Goal: Task Accomplishment & Management: Complete application form

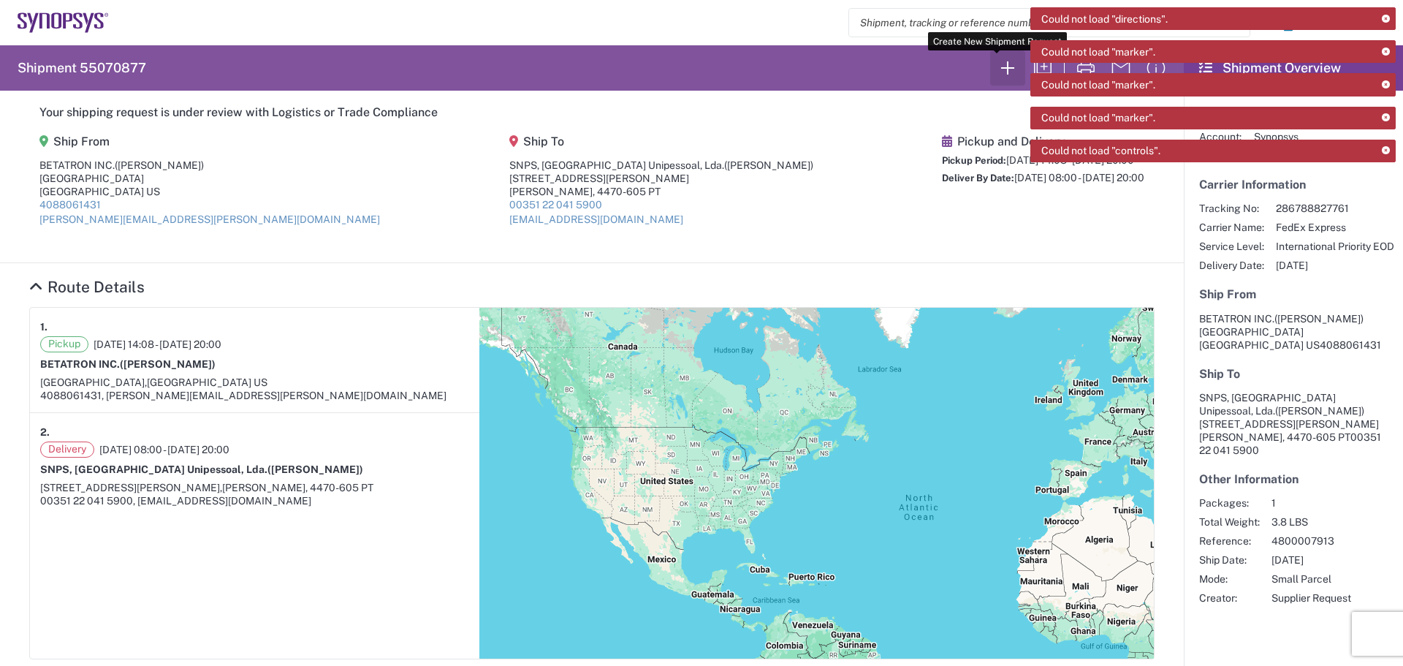
click at [998, 69] on icon "button" at bounding box center [1007, 67] width 23 height 23
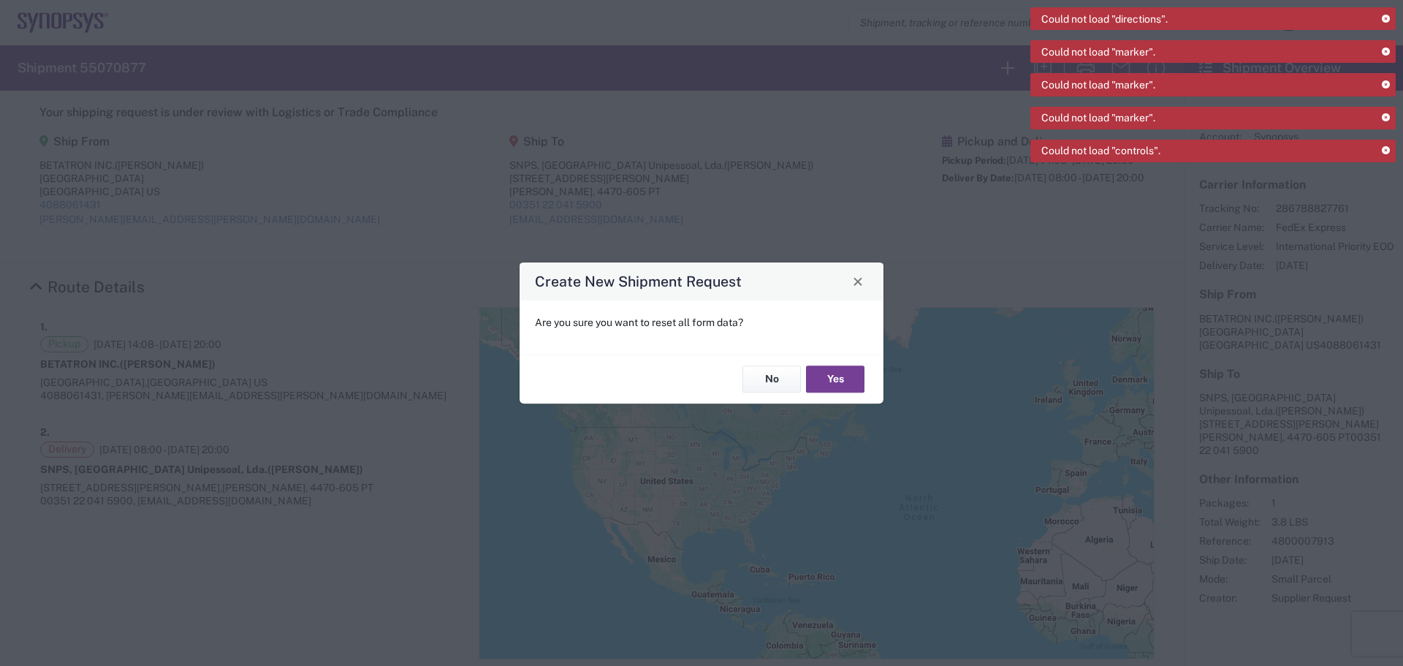
click at [820, 381] on button "Yes" at bounding box center [835, 379] width 58 height 27
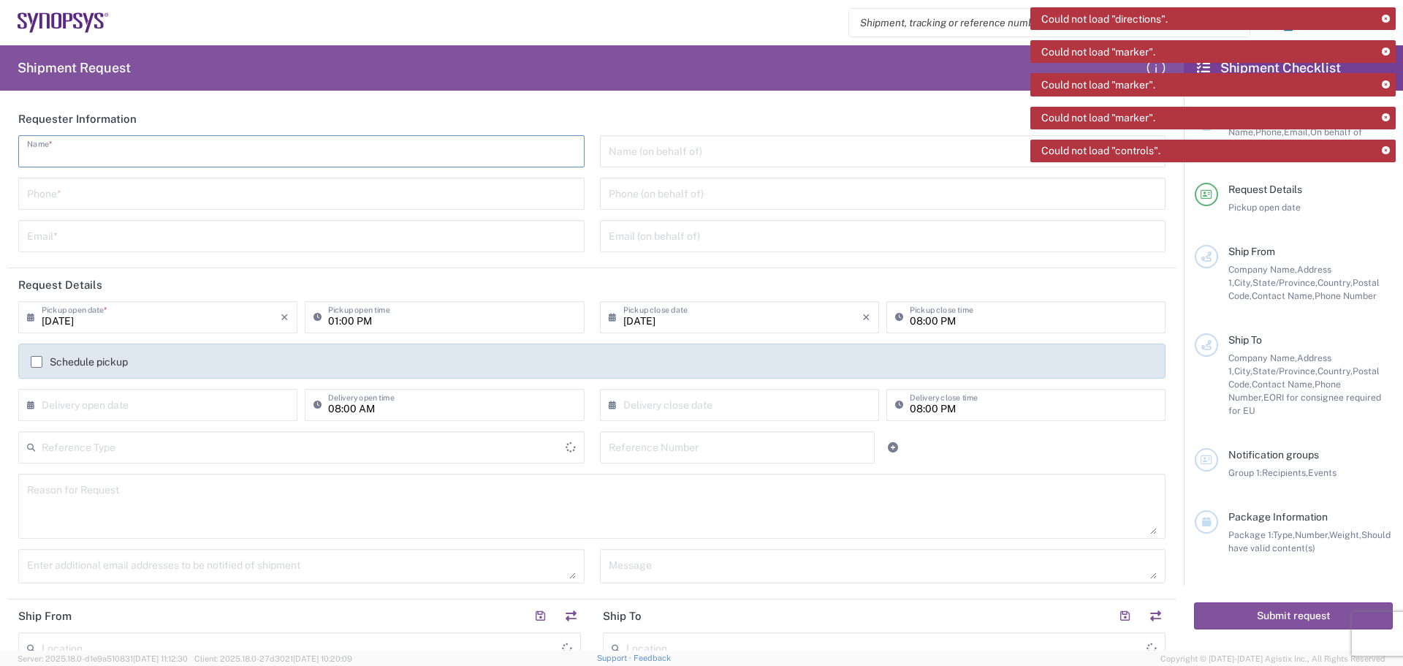
click at [106, 153] on input "text" at bounding box center [301, 150] width 549 height 26
type input "[GEOGRAPHIC_DATA]"
type input "[PERSON_NAME]"
type input "4088061431"
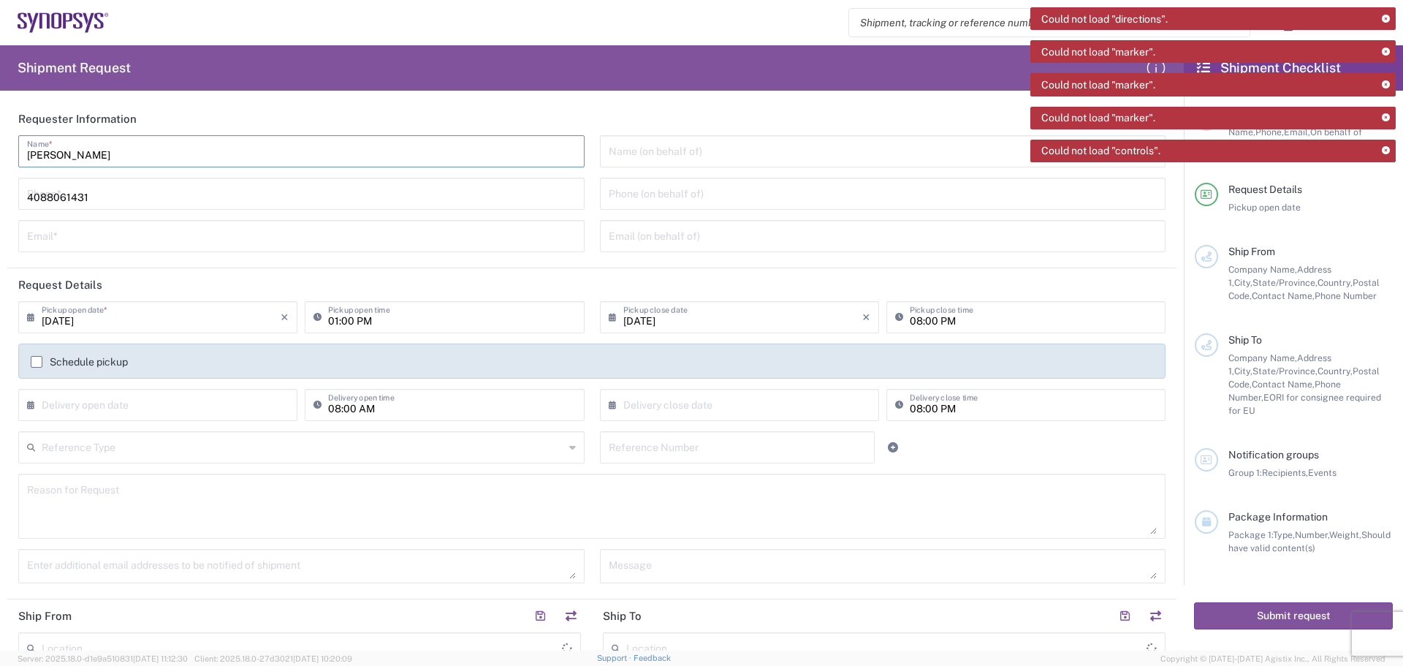
type input "[PERSON_NAME][EMAIL_ADDRESS][PERSON_NAME][DOMAIN_NAME]"
click at [612, 194] on input "tel" at bounding box center [883, 193] width 549 height 26
type input "4088061431"
click at [42, 400] on input "text" at bounding box center [161, 404] width 239 height 26
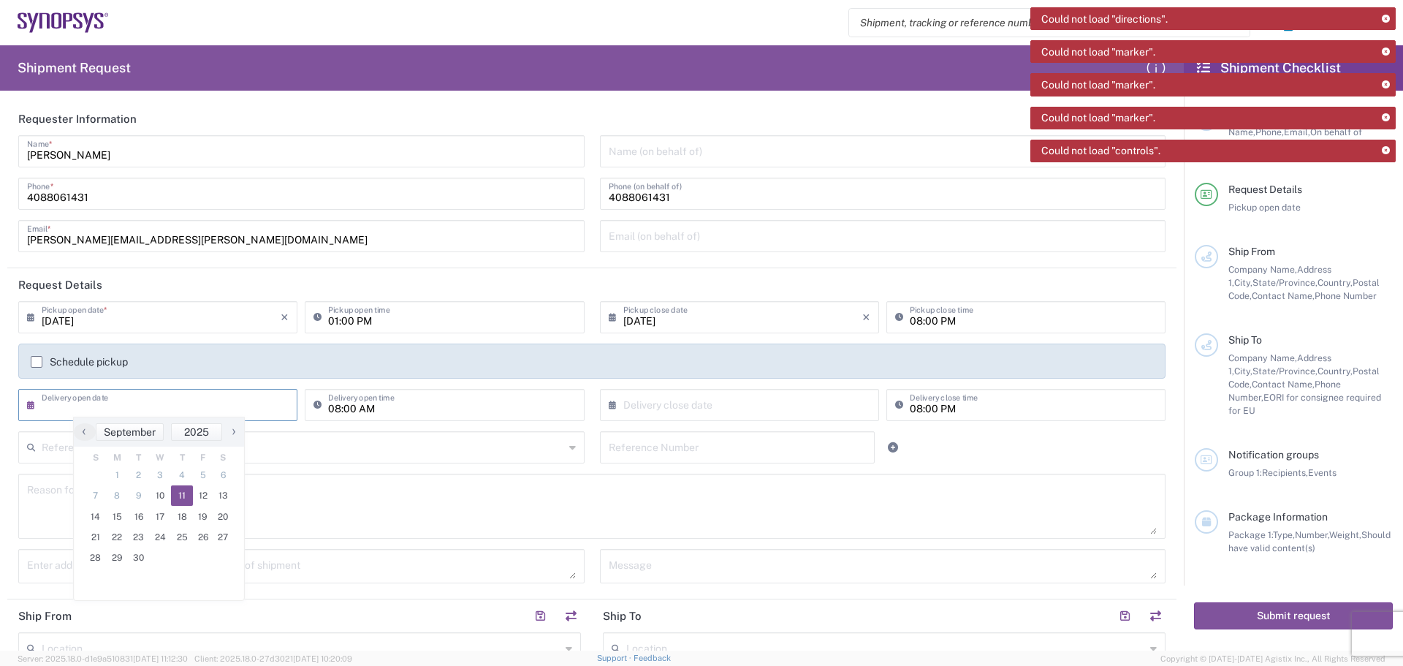
click at [181, 500] on span "11" at bounding box center [182, 495] width 22 height 20
type input "[DATE]"
click at [623, 404] on input "text" at bounding box center [742, 404] width 239 height 26
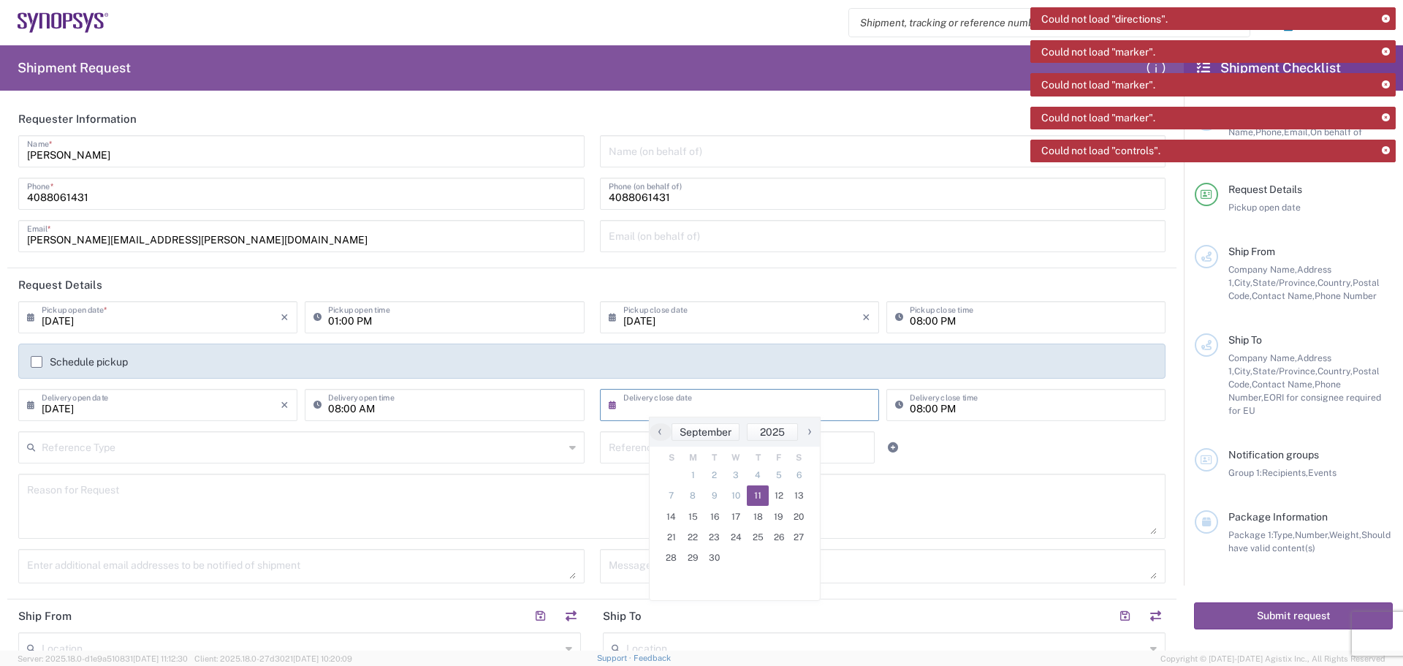
click at [760, 497] on span "11" at bounding box center [758, 495] width 22 height 20
type input "[DATE]"
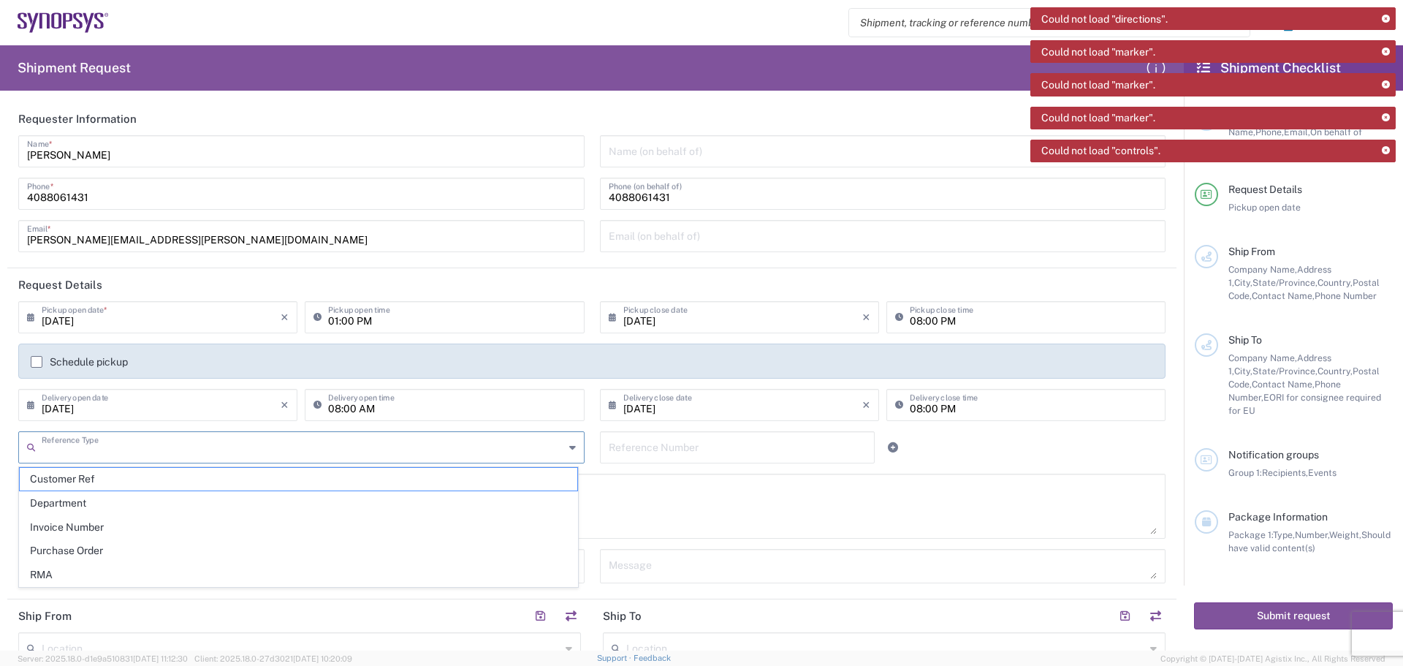
click at [59, 446] on input "text" at bounding box center [303, 446] width 522 height 26
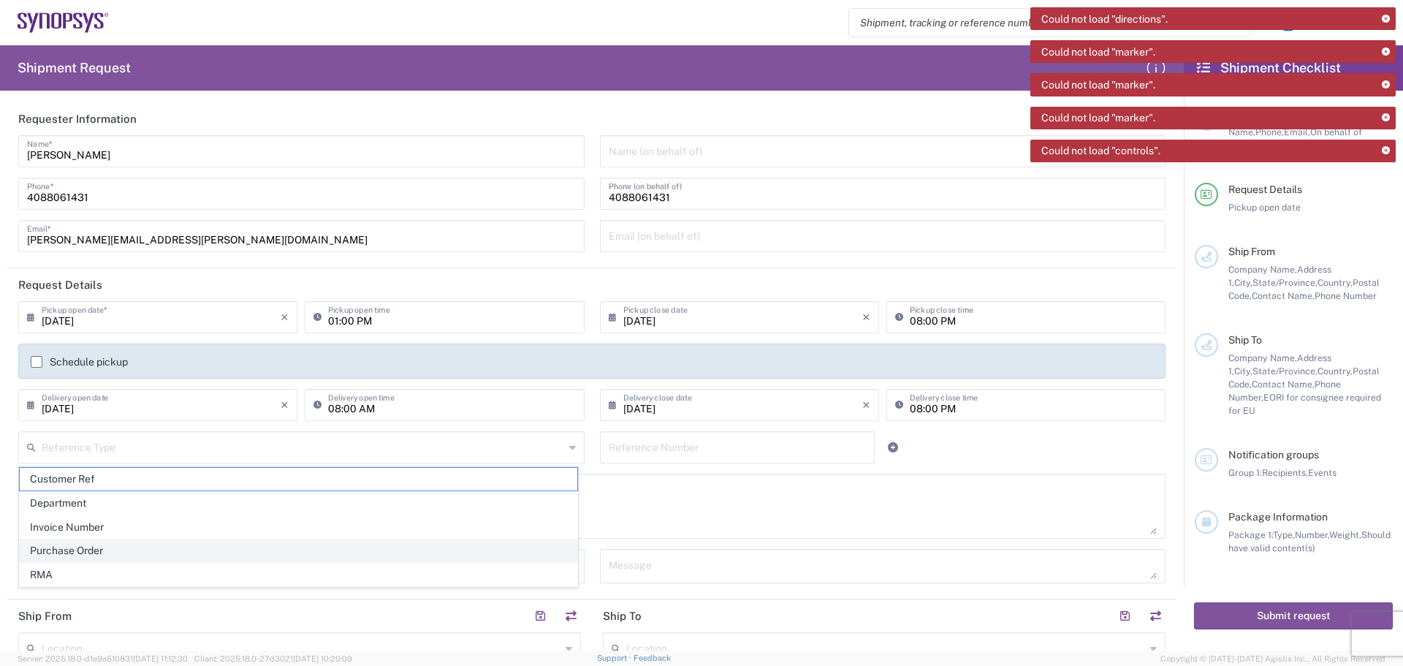
click at [117, 552] on span "Purchase Order" at bounding box center [298, 550] width 557 height 23
type input "Purchase Order"
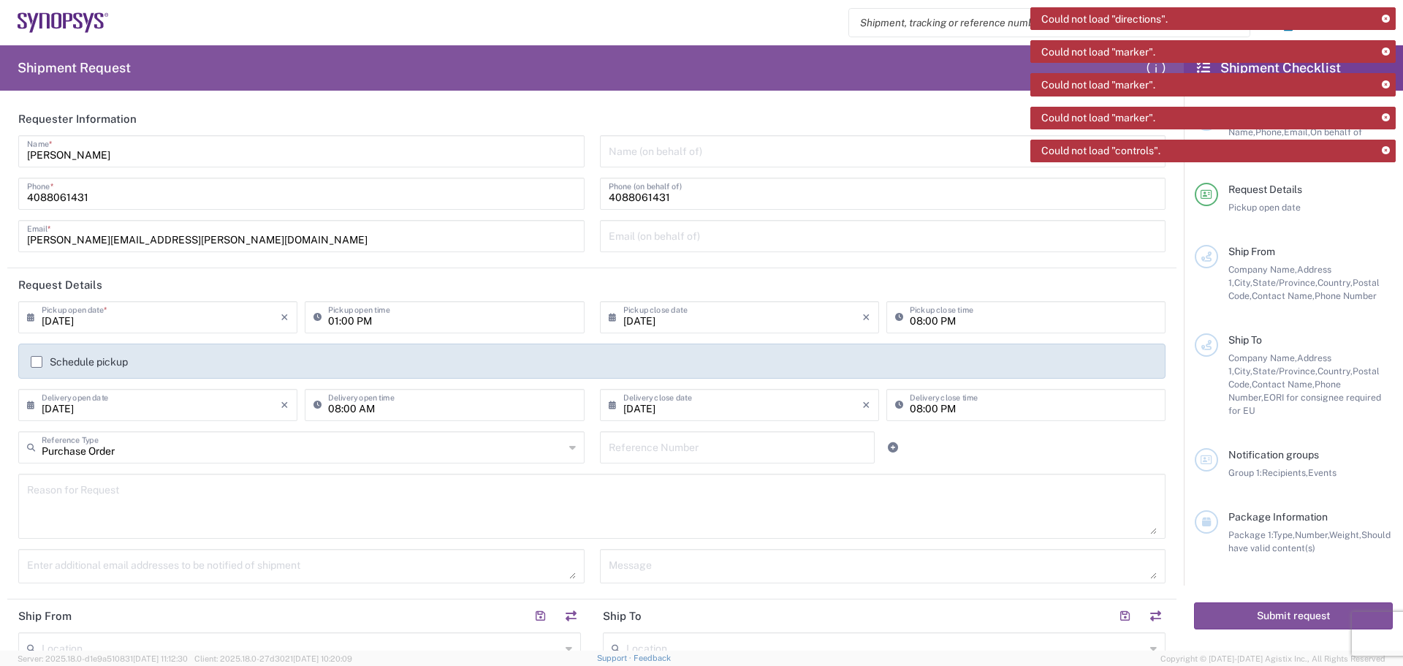
click at [609, 446] on input "text" at bounding box center [738, 446] width 258 height 26
type input "4800024711"
click at [45, 489] on textarea at bounding box center [592, 506] width 1130 height 56
type textarea "u"
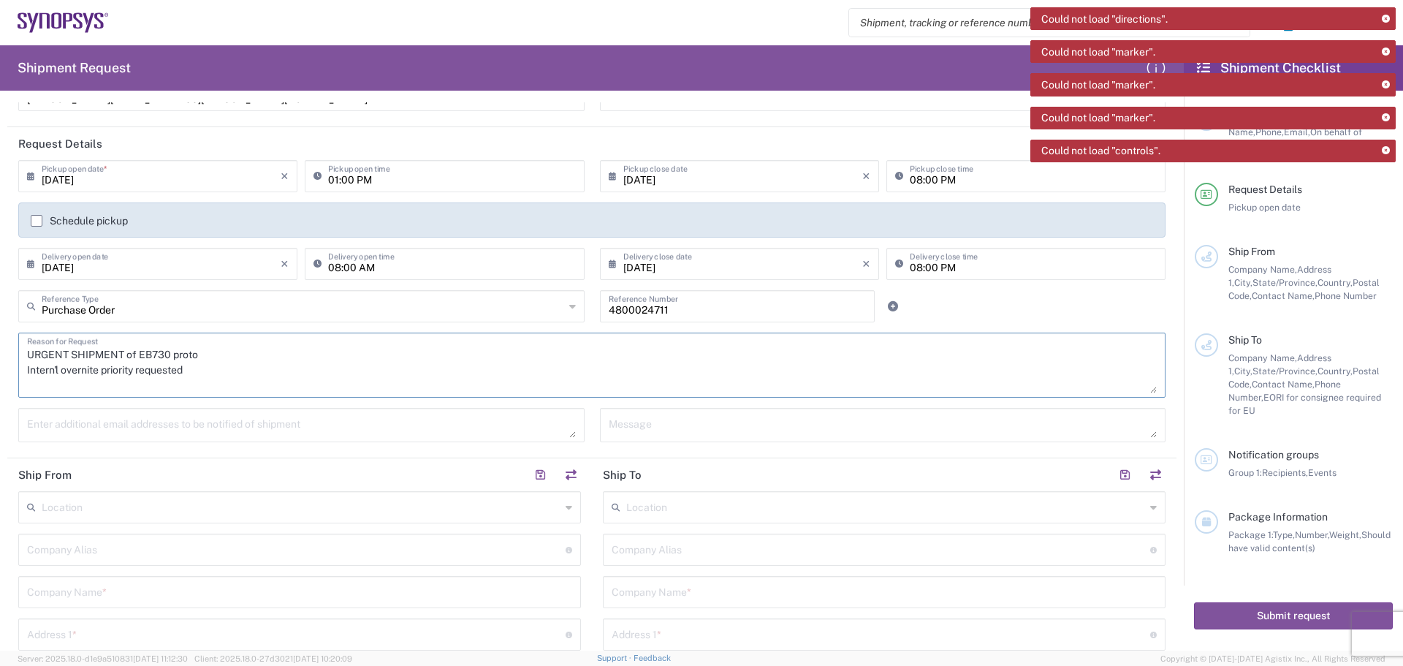
scroll to position [146, 0]
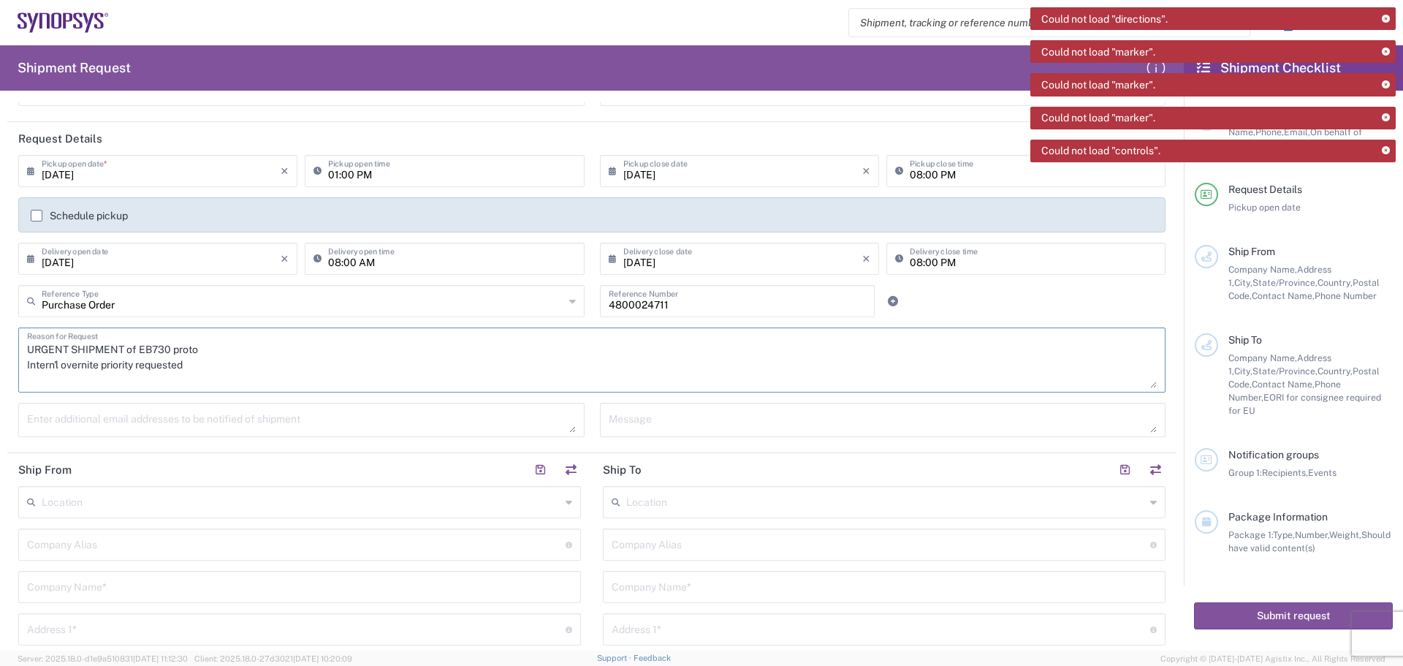
type textarea "URGENT SHIPMENT of EB730 proto Intern'l overnite priority requested"
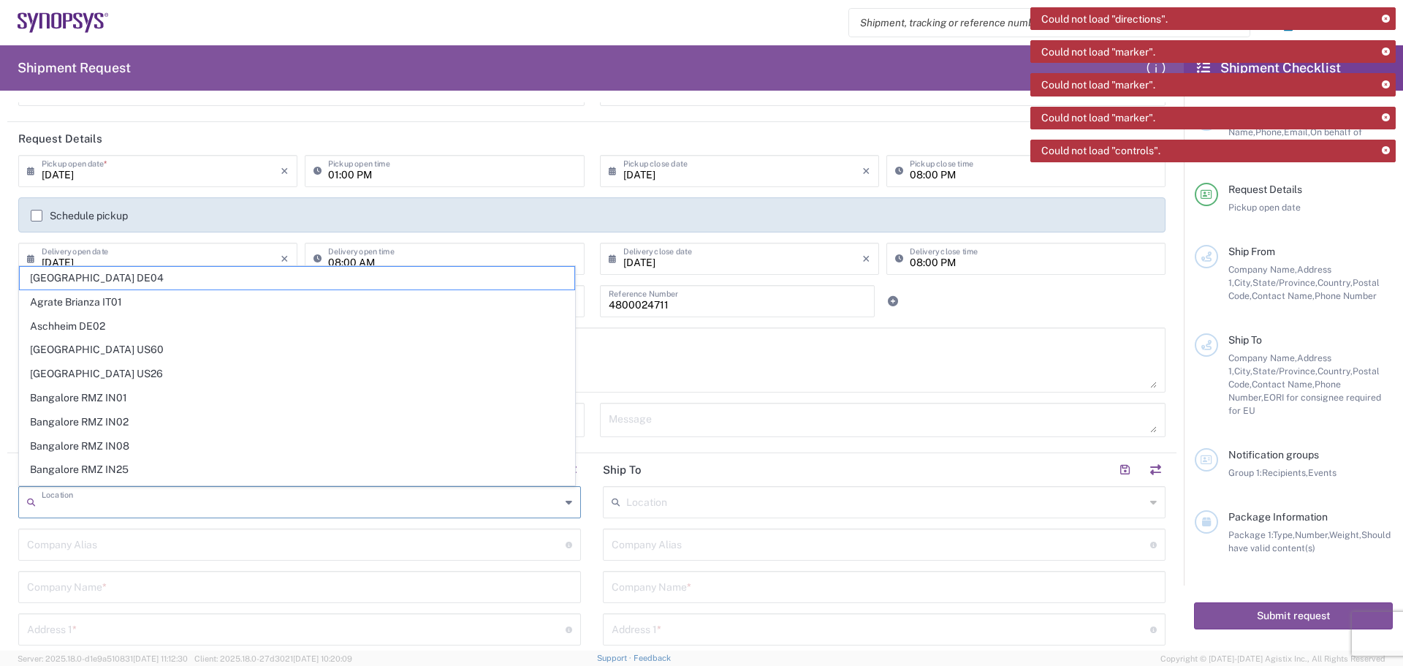
click at [68, 502] on input "text" at bounding box center [301, 501] width 519 height 26
click at [62, 545] on input "text" at bounding box center [296, 543] width 538 height 26
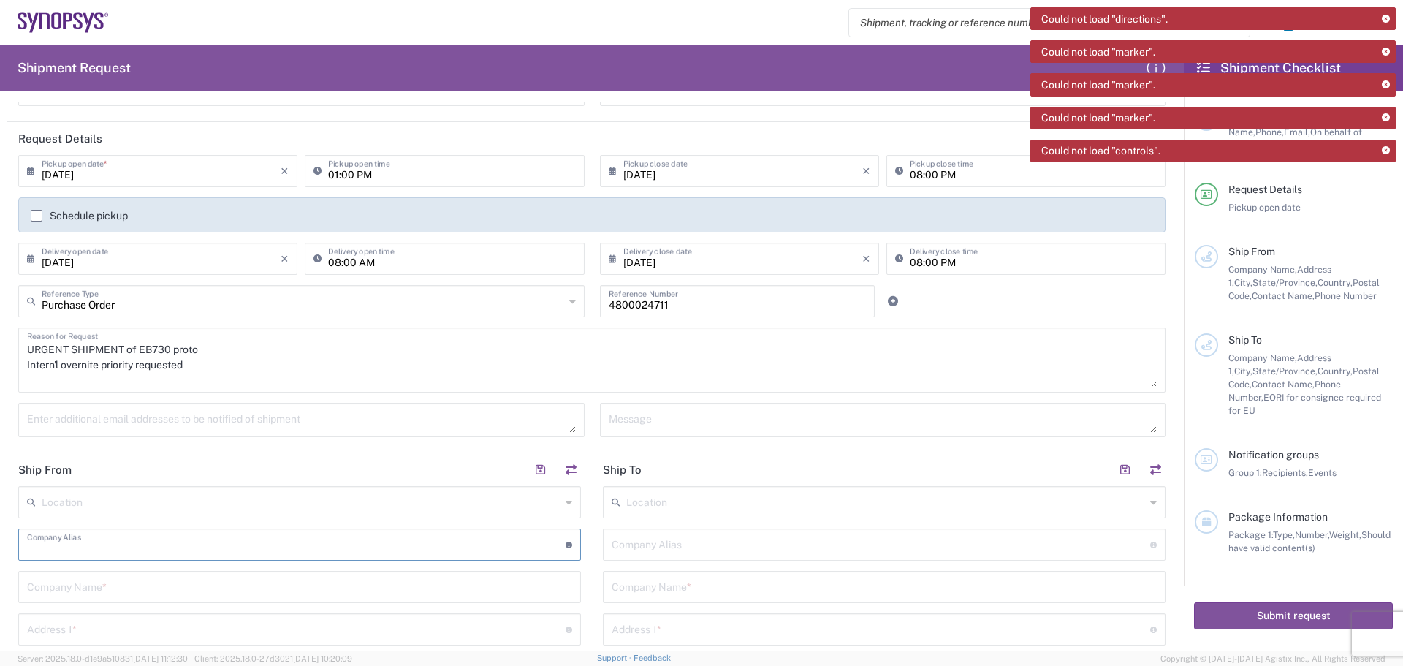
type input "Betatron Inc."
type input "[PERSON_NAME][EMAIL_ADDRESS][PERSON_NAME][DOMAIN_NAME]"
type input "Betatron Inc."
type input "[STREET_ADDRESS]"
type input "[GEOGRAPHIC_DATA][PERSON_NAME]"
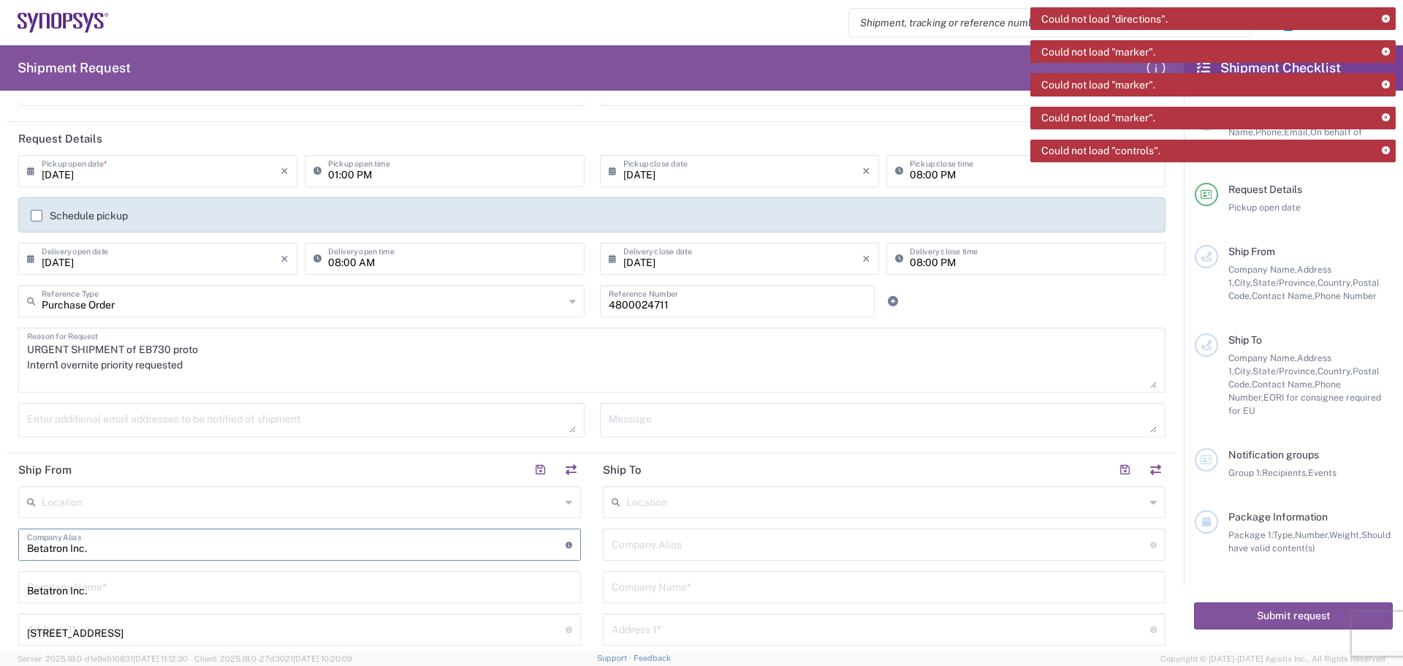
type input "[US_STATE]"
type input "[GEOGRAPHIC_DATA]"
type input "95131"
type input "4088061431"
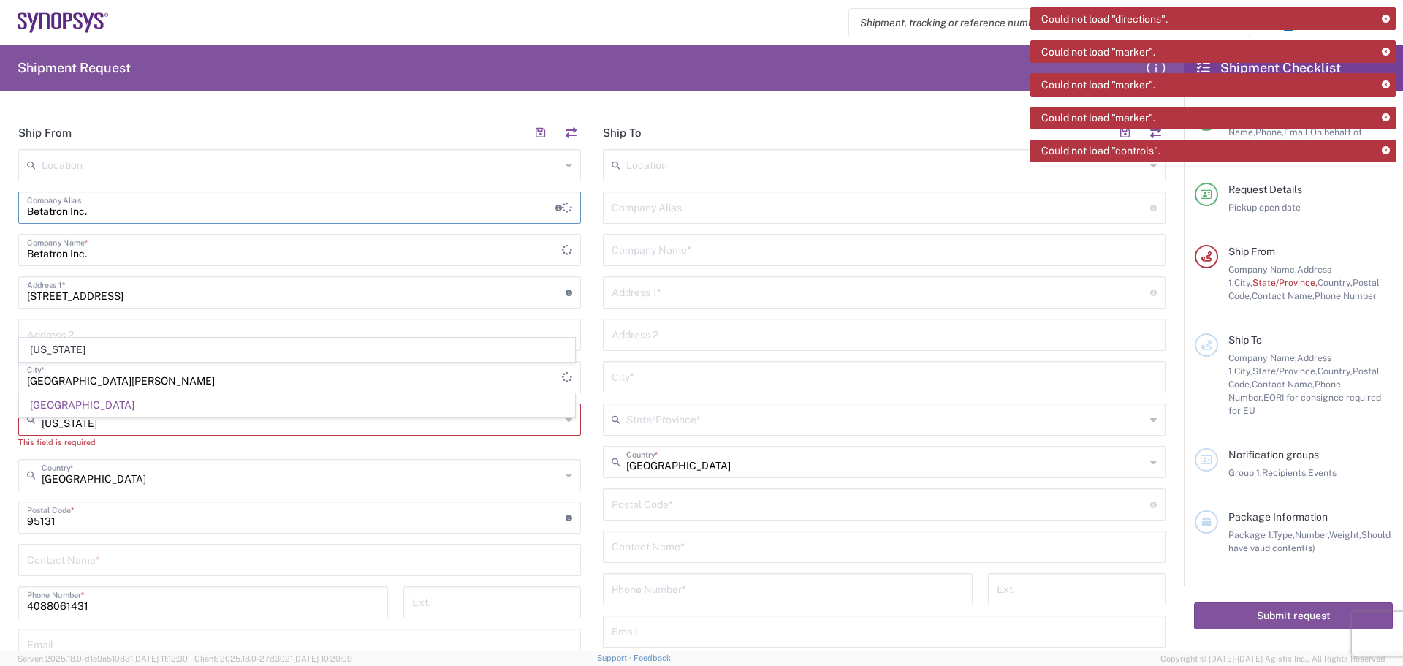
scroll to position [584, 0]
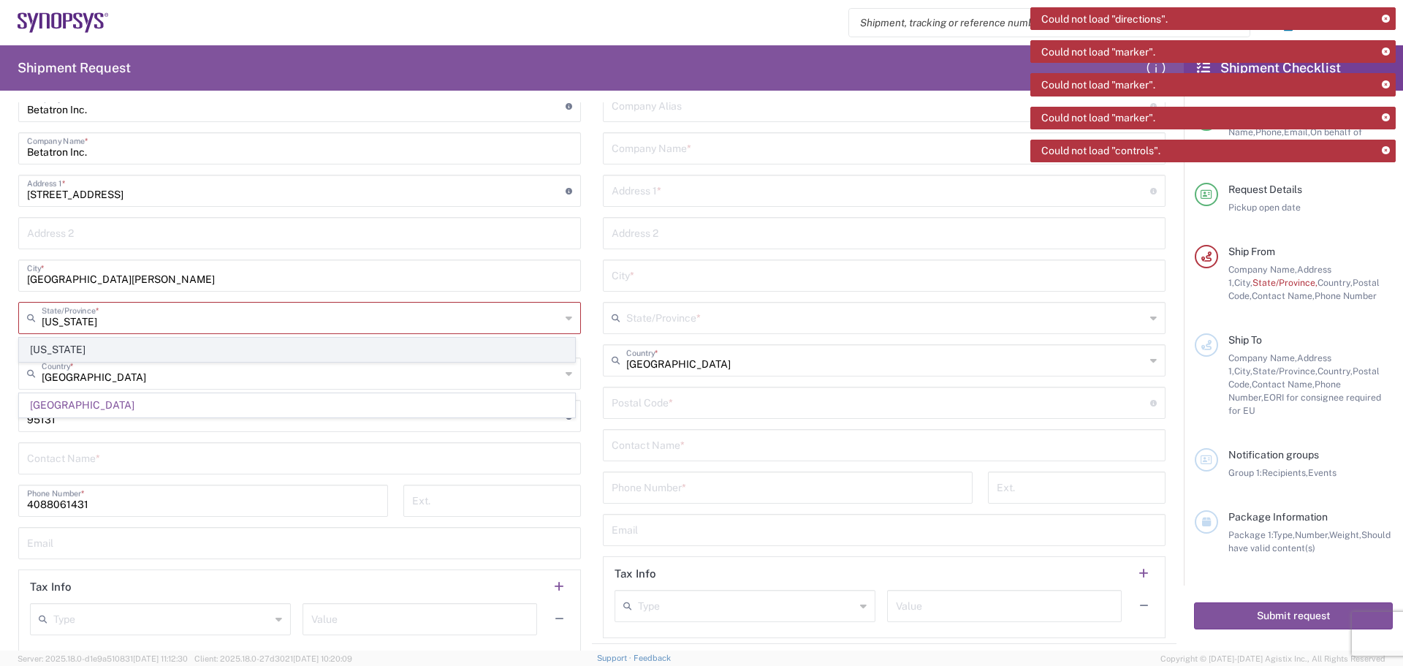
click at [138, 351] on span "[US_STATE]" at bounding box center [297, 349] width 555 height 23
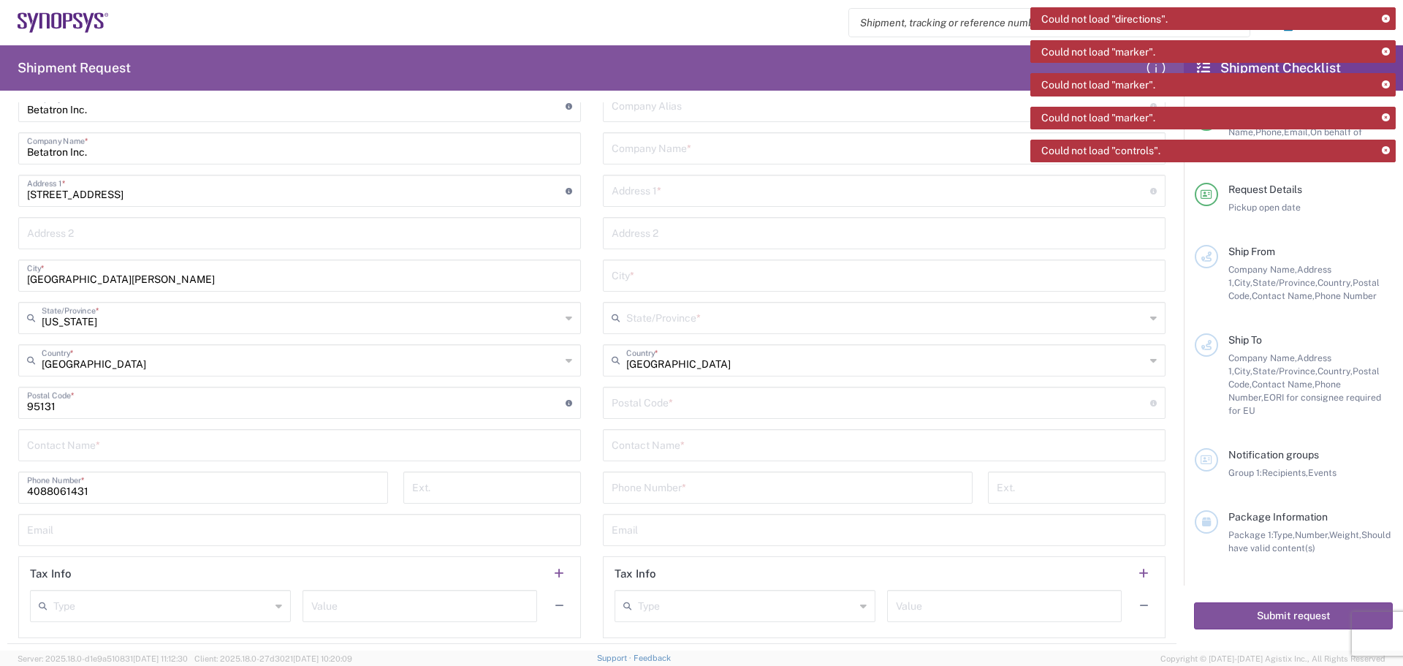
click at [59, 451] on input "text" at bounding box center [299, 444] width 545 height 26
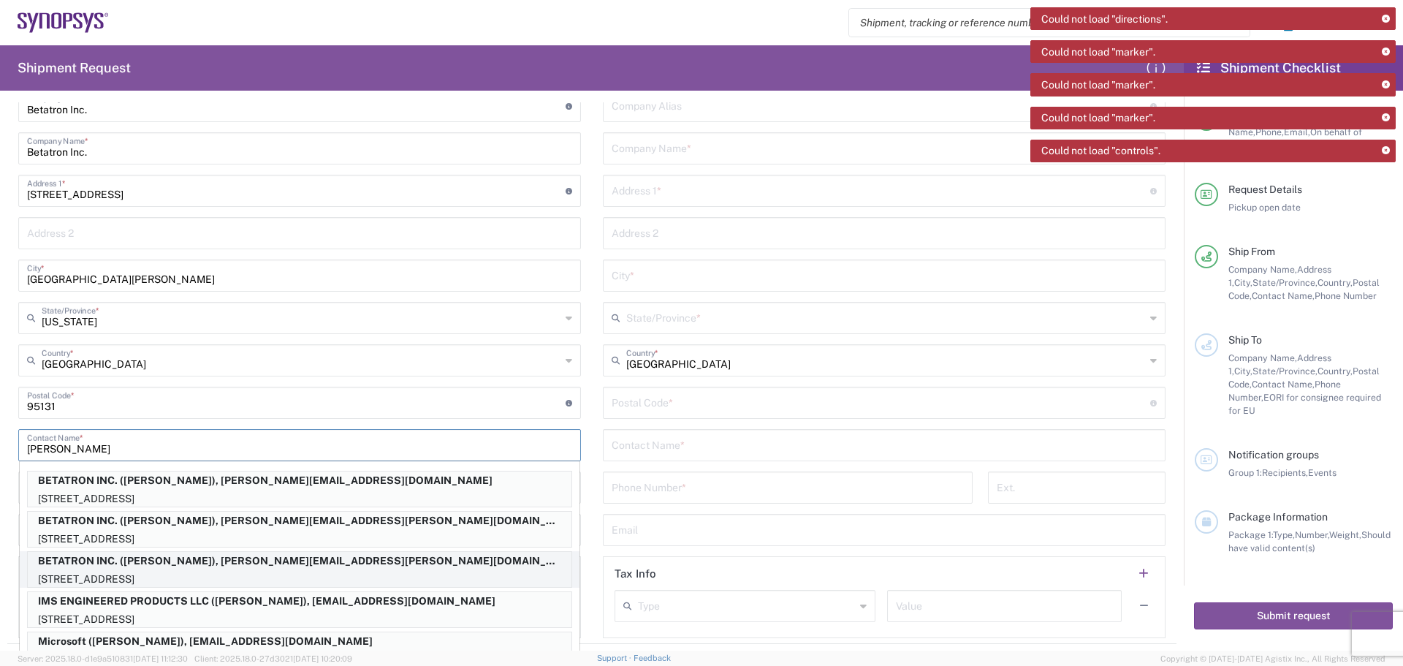
type input "[PERSON_NAME]"
click at [206, 561] on p "BETATRON INC. ([PERSON_NAME]), [PERSON_NAME][EMAIL_ADDRESS][PERSON_NAME][DOMAIN…" at bounding box center [300, 561] width 544 height 18
type input "BETATRON INC."
type input "[GEOGRAPHIC_DATA]"
type input "[US_STATE]"
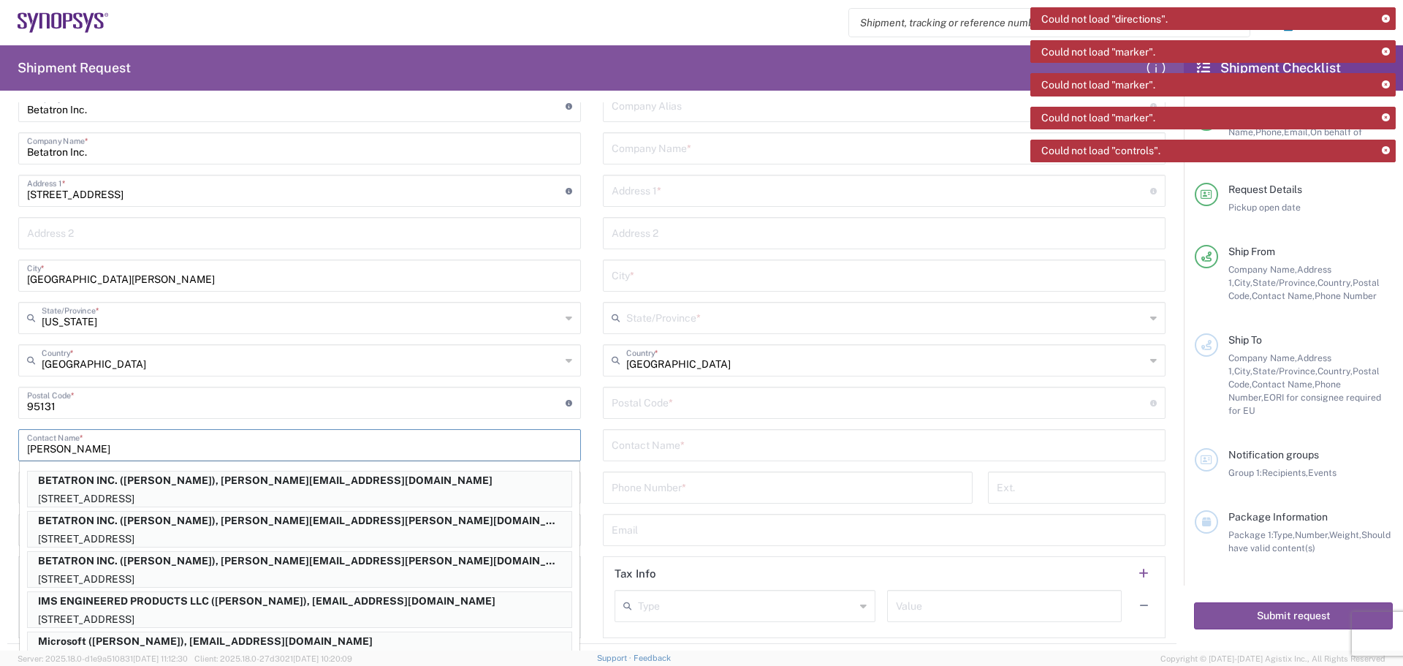
type input "[PERSON_NAME]"
type input "[PERSON_NAME][EMAIL_ADDRESS][PERSON_NAME][DOMAIN_NAME]"
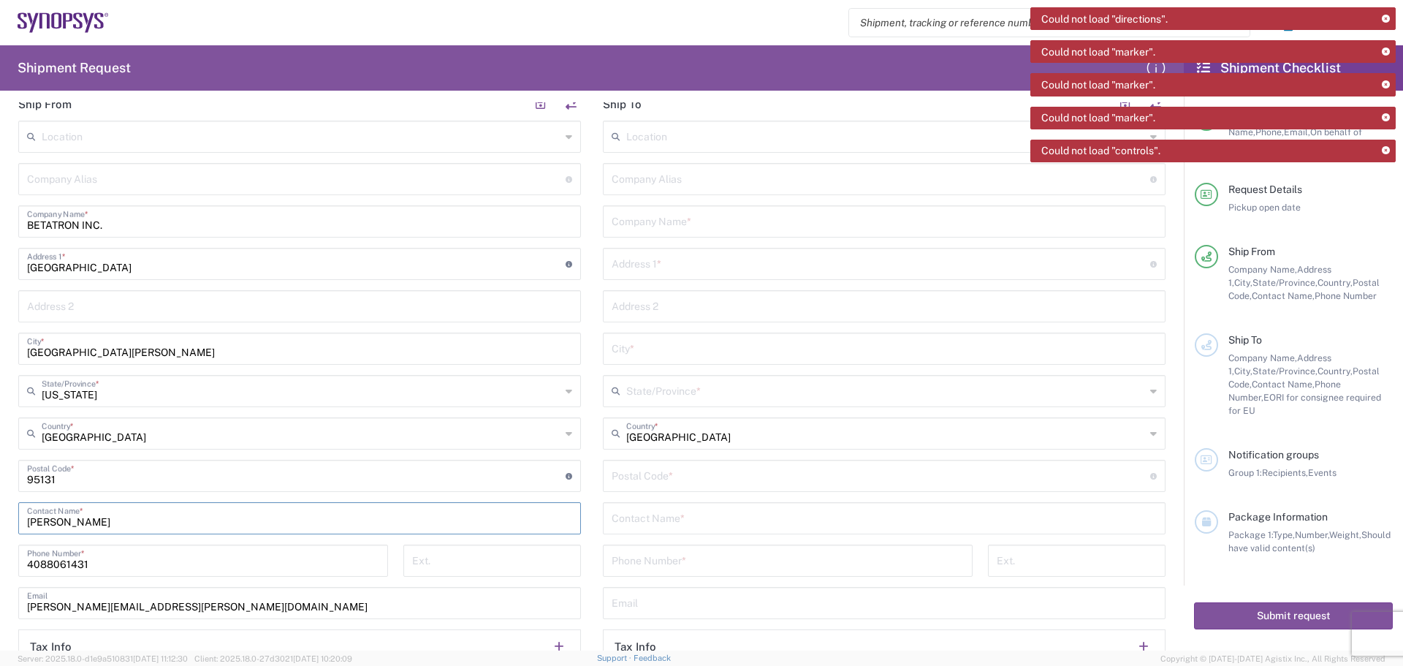
scroll to position [438, 0]
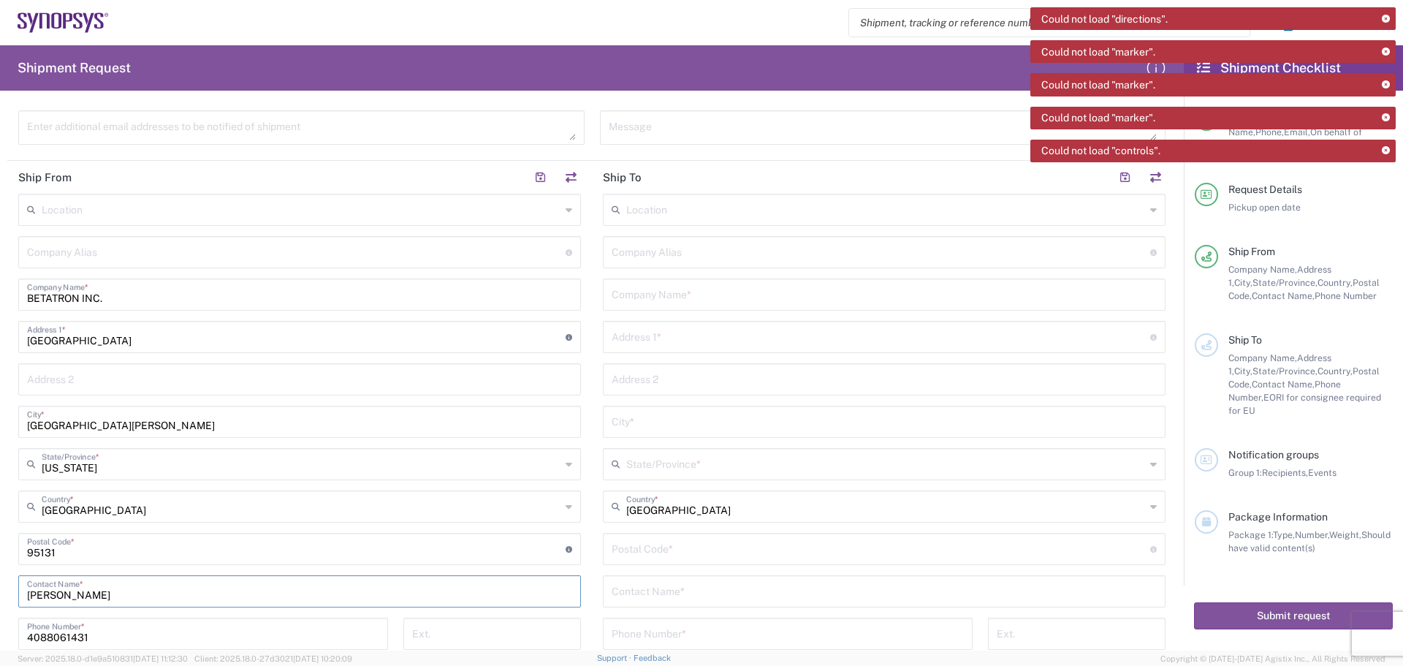
click at [634, 212] on input "text" at bounding box center [885, 209] width 519 height 26
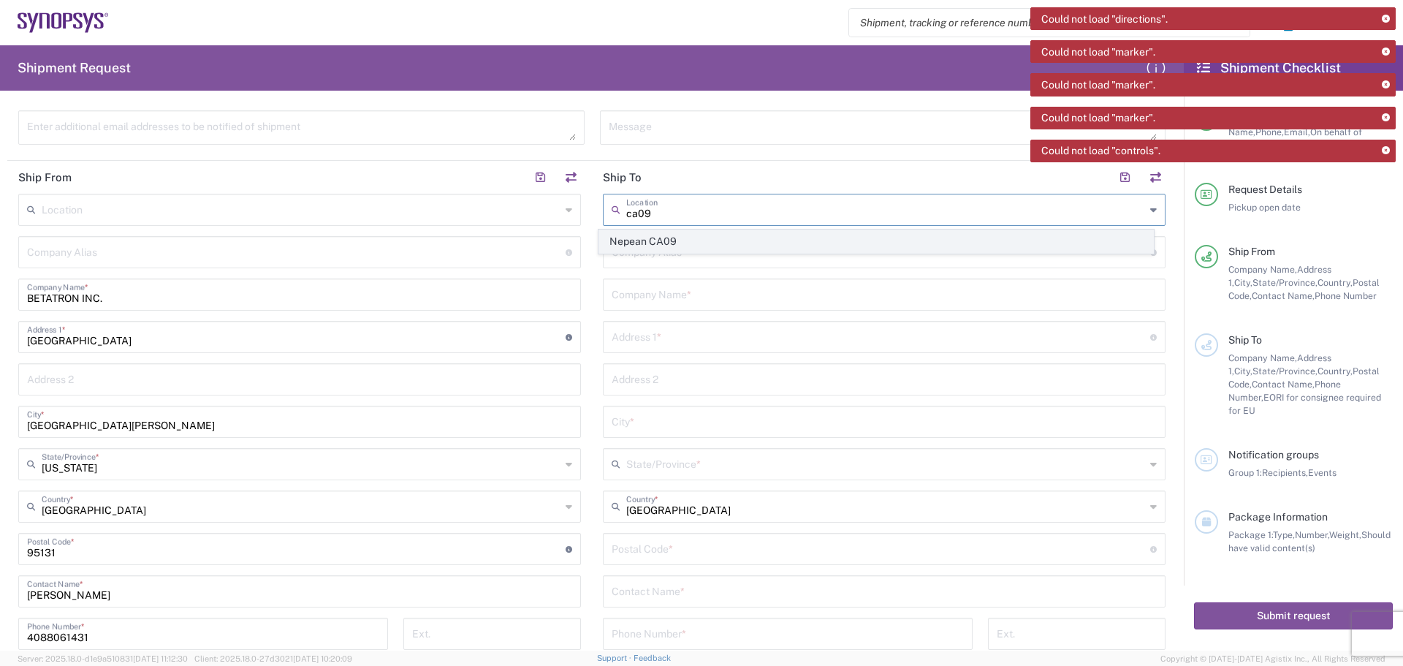
click at [725, 243] on span "Nepean CA09" at bounding box center [876, 241] width 555 height 23
type input "Nepean CA09"
type input "Synopsys Nepean CA09"
type input "One Antares Drive"
type input "Suite 300"
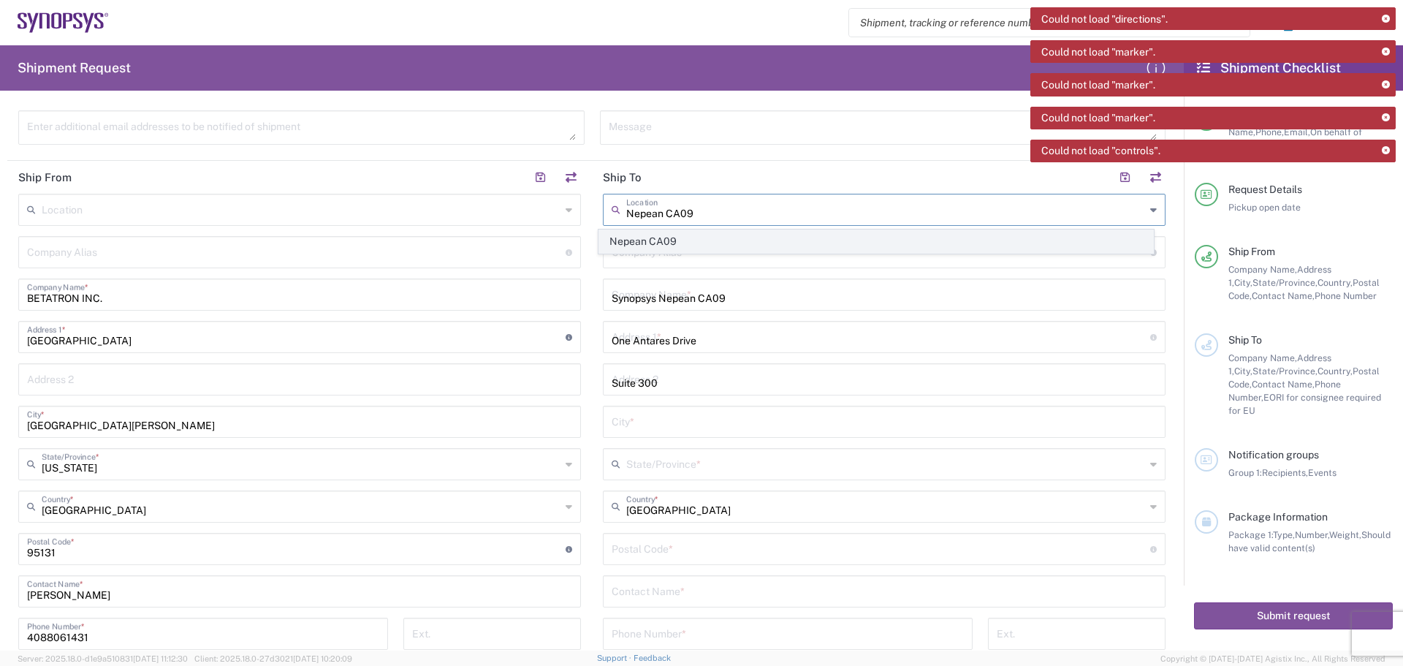
type input "[GEOGRAPHIC_DATA]"
type input "K2E 8C4"
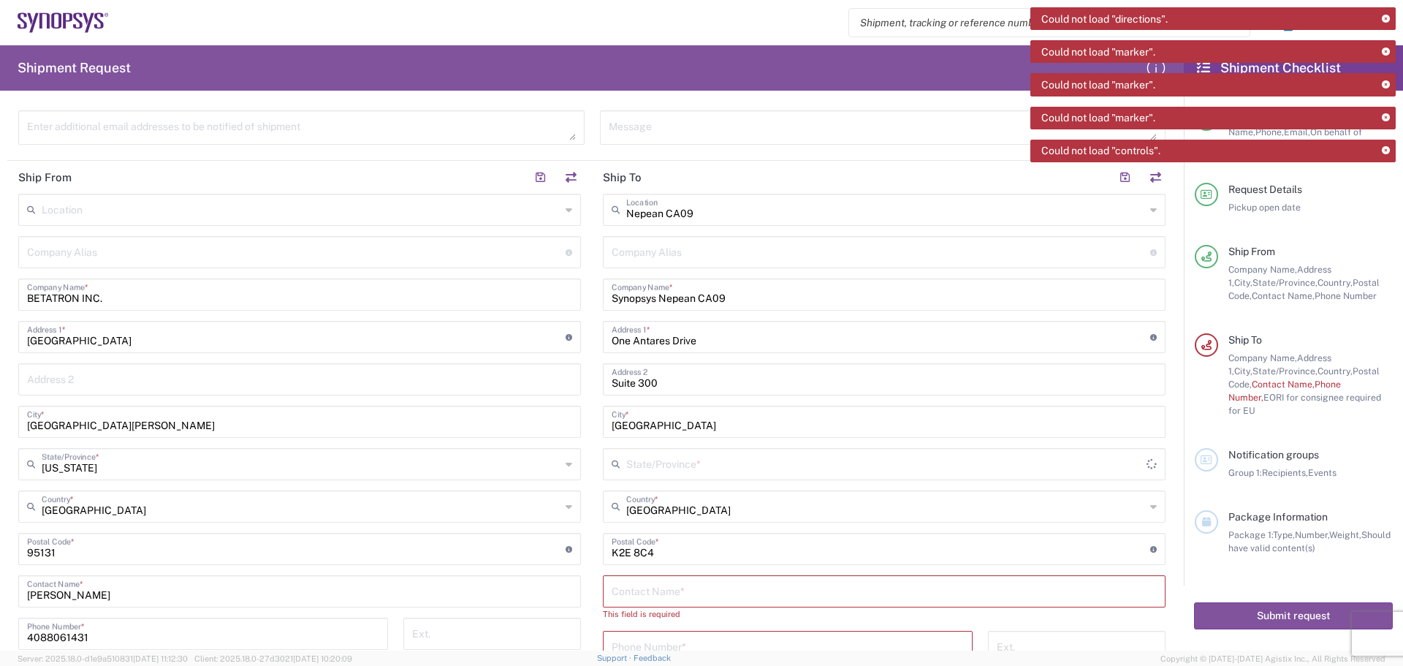
type input "[GEOGRAPHIC_DATA]"
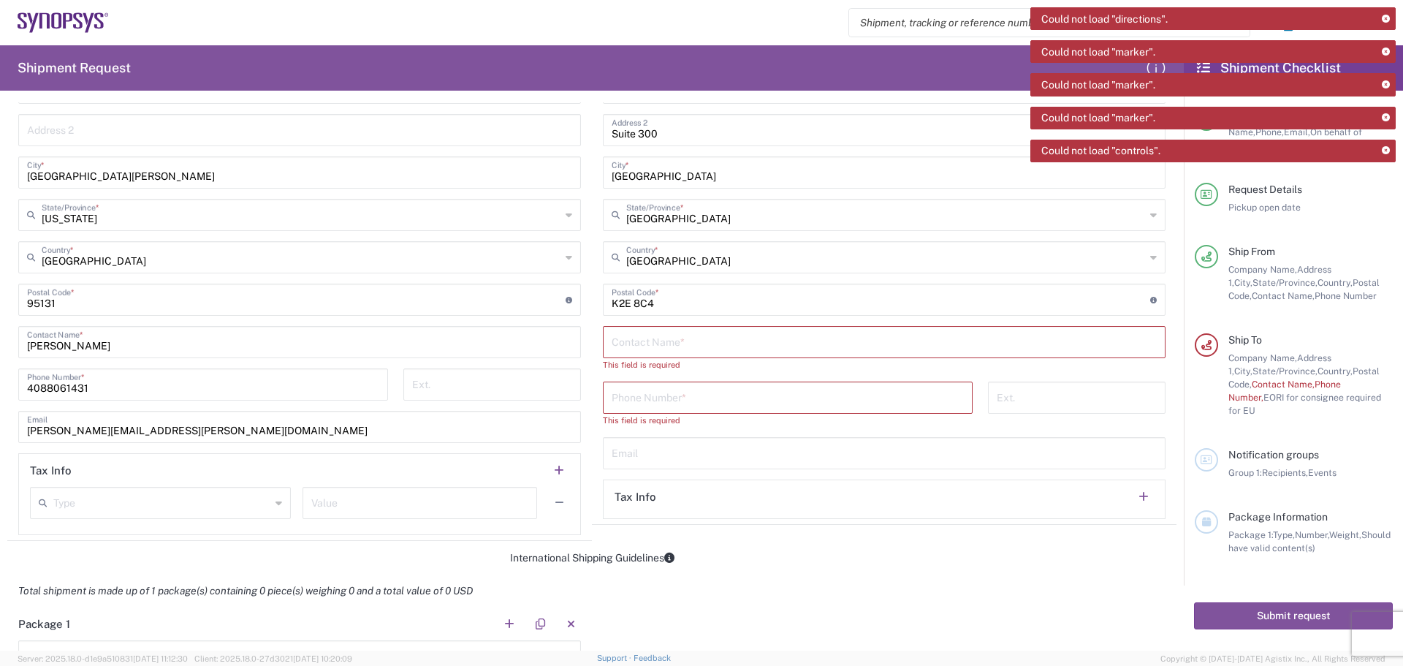
scroll to position [731, 0]
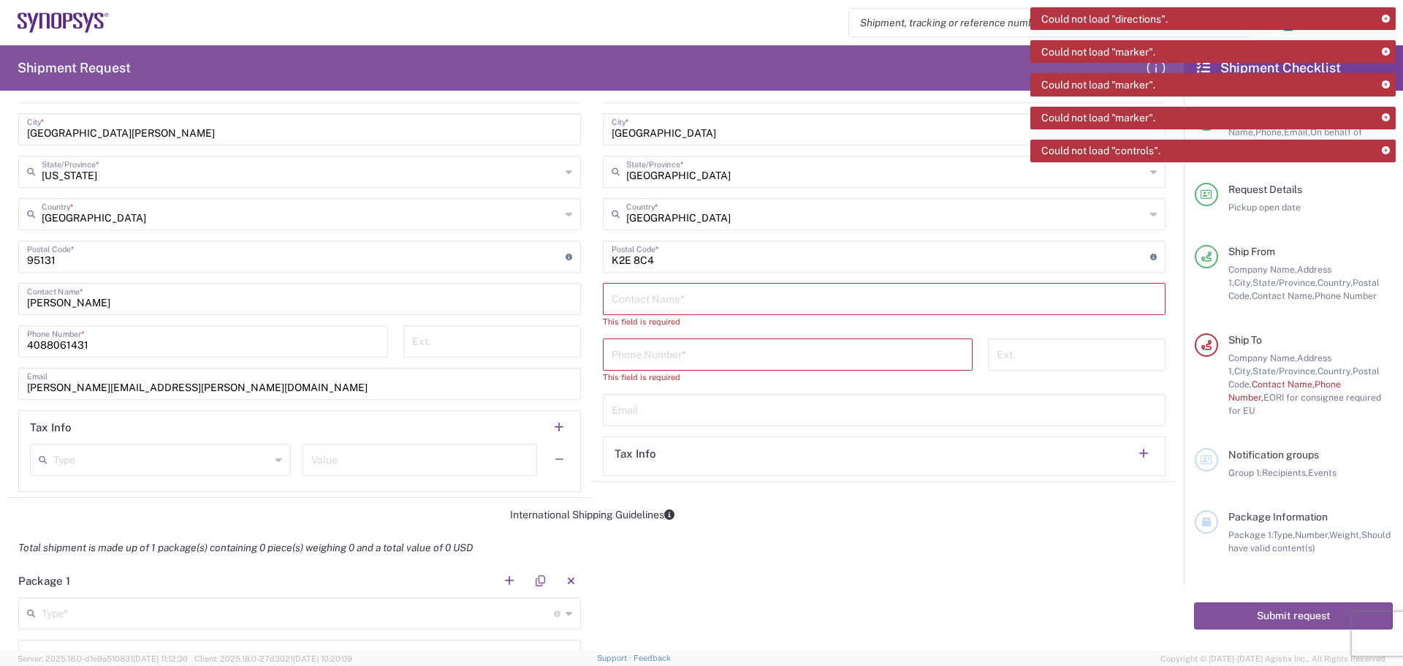
click at [617, 300] on input "text" at bounding box center [884, 298] width 545 height 26
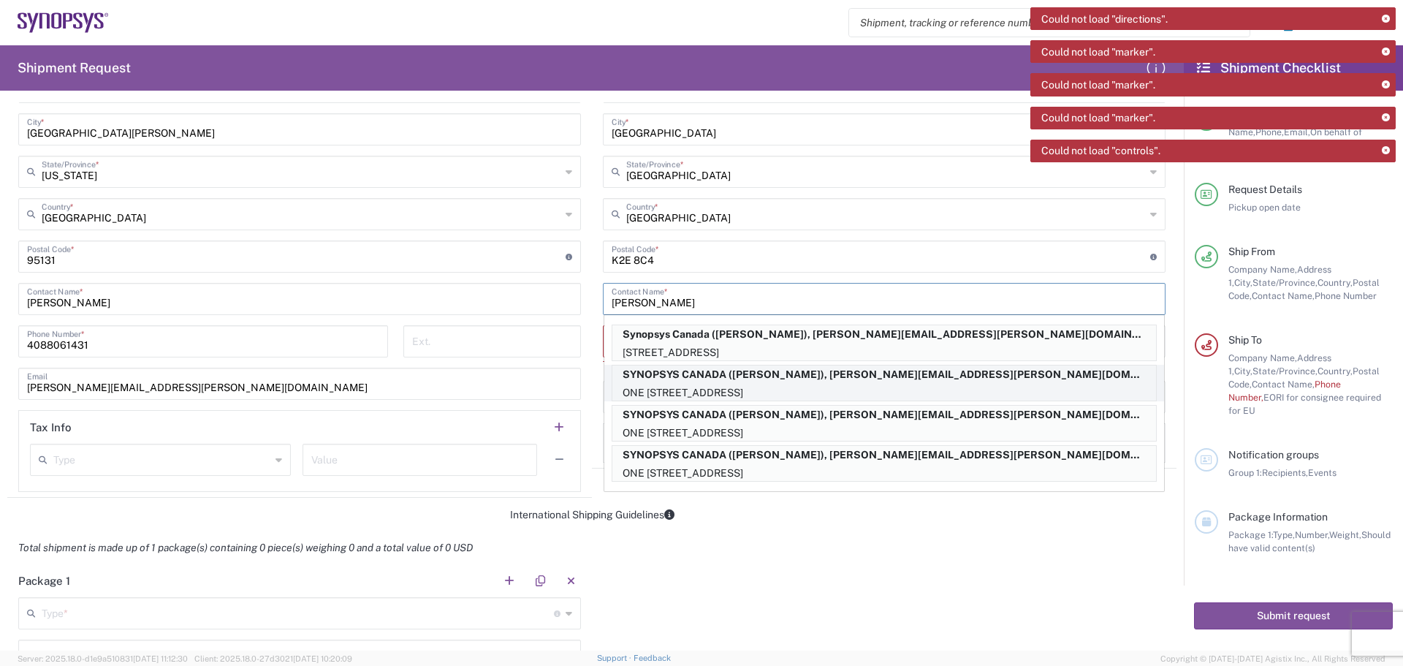
type input "[PERSON_NAME]"
click at [787, 372] on p "SYNOPSYS CANADA ([PERSON_NAME]), [PERSON_NAME][EMAIL_ADDRESS][PERSON_NAME][DOMA…" at bounding box center [884, 374] width 544 height 18
type input "SYNOPSYS CANADA"
type input "[GEOGRAPHIC_DATA]"
type input "SUITE 300"
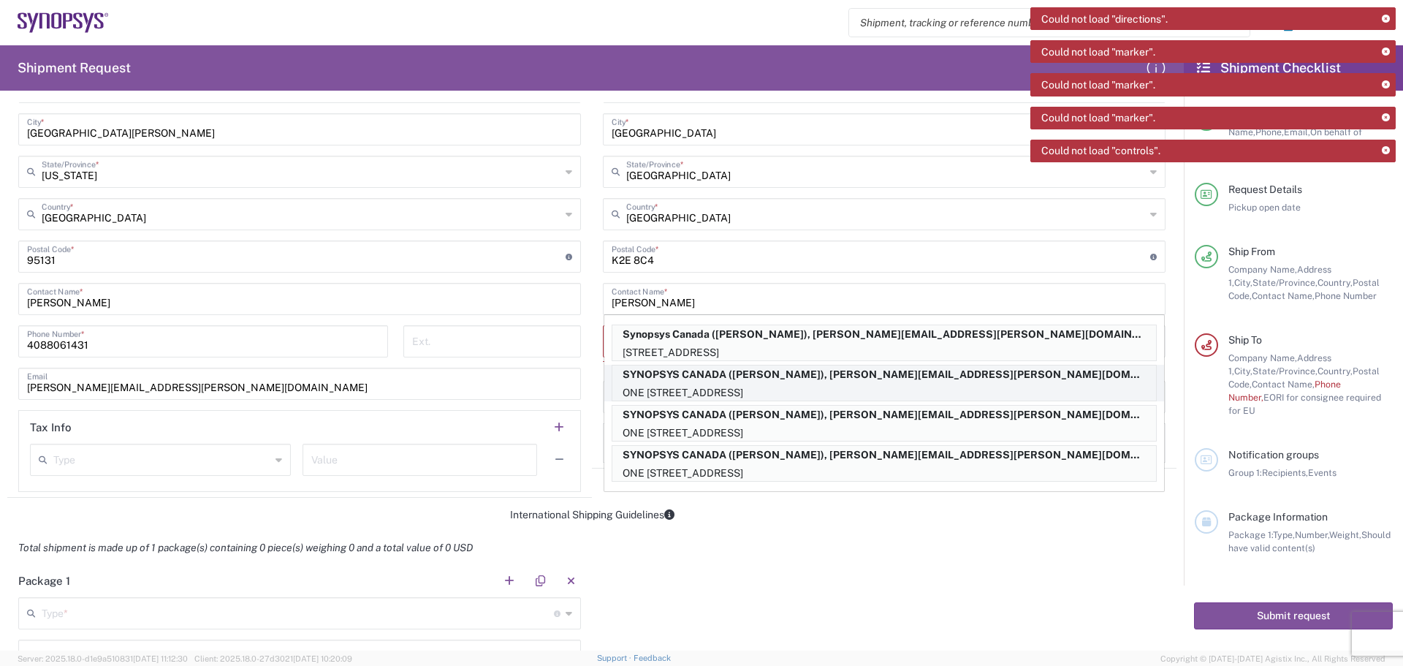
type input "NEPEAN"
type input "[PERSON_NAME]"
type input "6132218702"
type input "[PERSON_NAME][EMAIL_ADDRESS][PERSON_NAME][DOMAIN_NAME]"
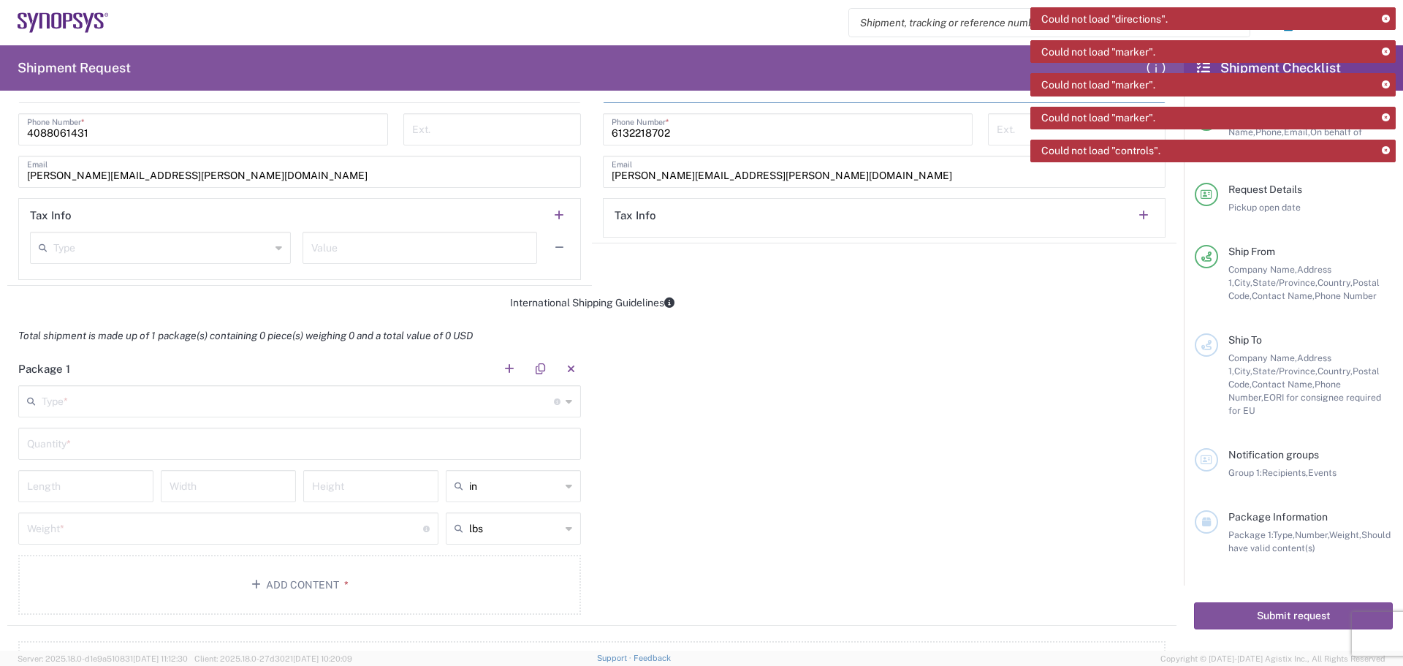
scroll to position [1023, 0]
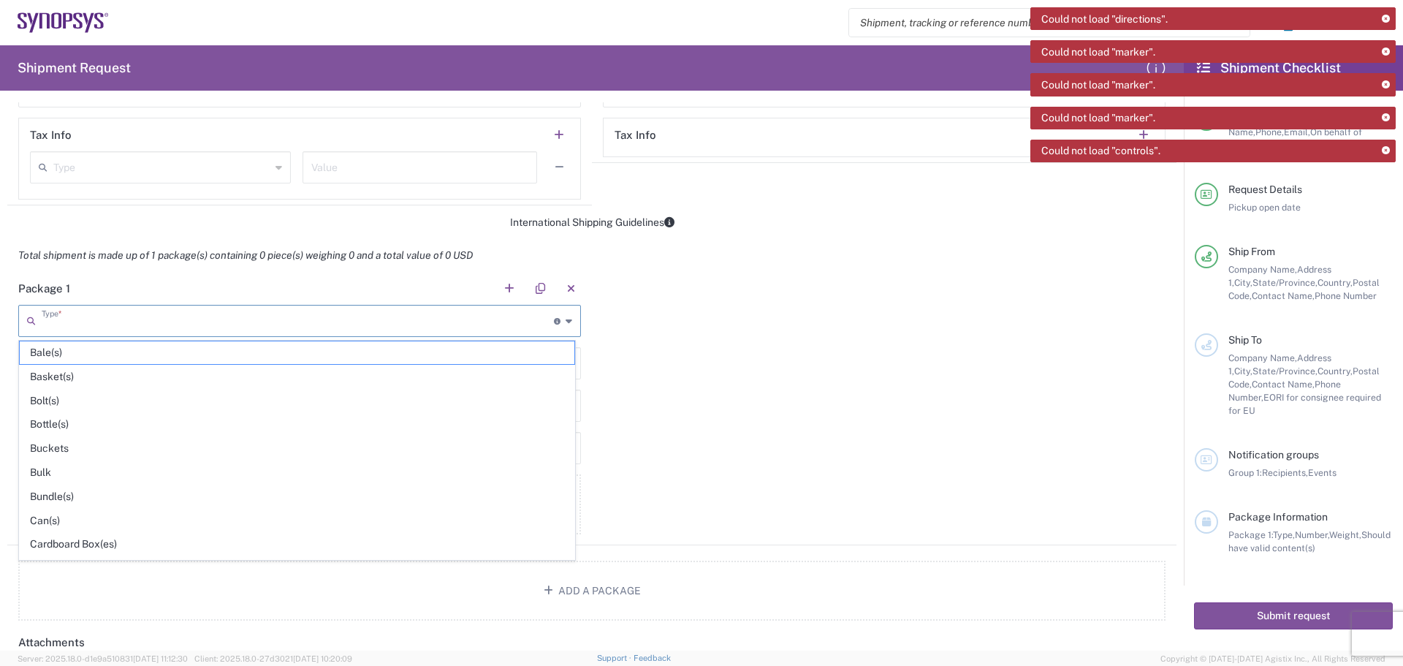
click at [44, 325] on input "text" at bounding box center [298, 320] width 512 height 26
click at [115, 539] on span "Cardboard Box(es)" at bounding box center [297, 544] width 555 height 23
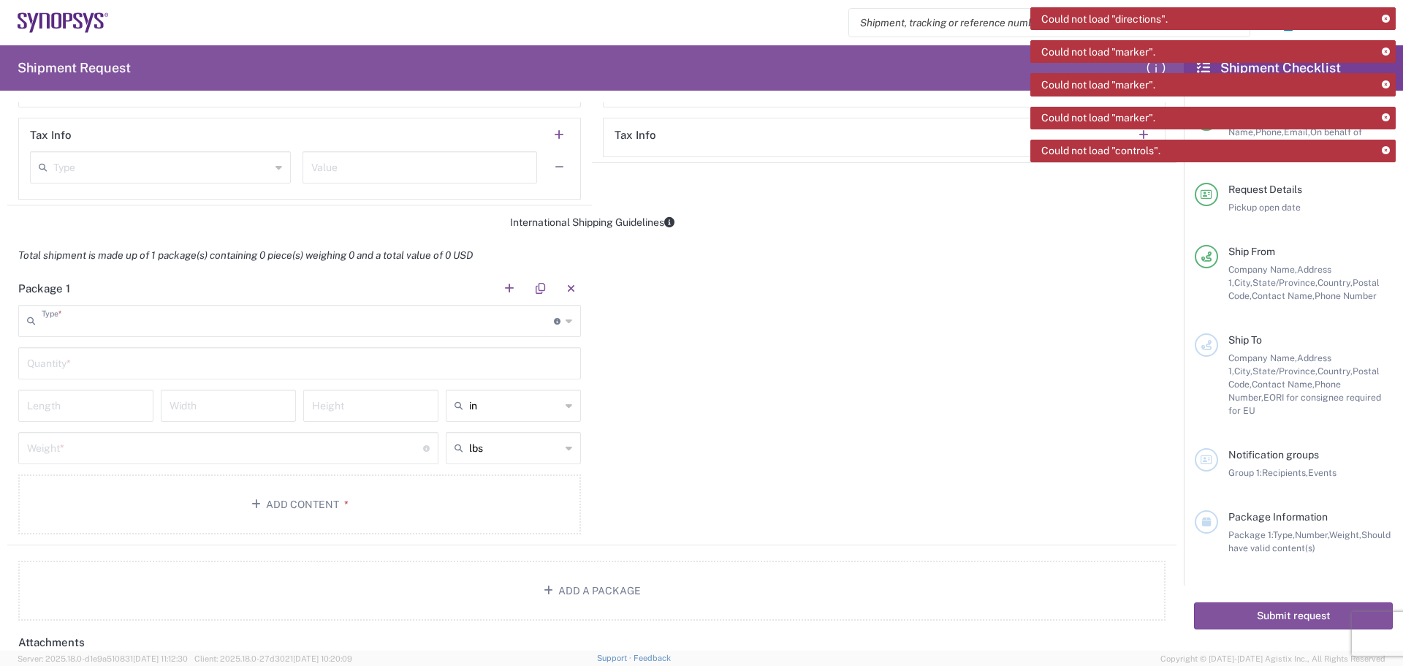
type input "Cardboard Box(es)"
click at [53, 364] on input "text" at bounding box center [299, 362] width 545 height 26
type input "1"
click at [565, 407] on icon at bounding box center [568, 405] width 7 height 23
click at [535, 463] on span "cm" at bounding box center [508, 461] width 131 height 23
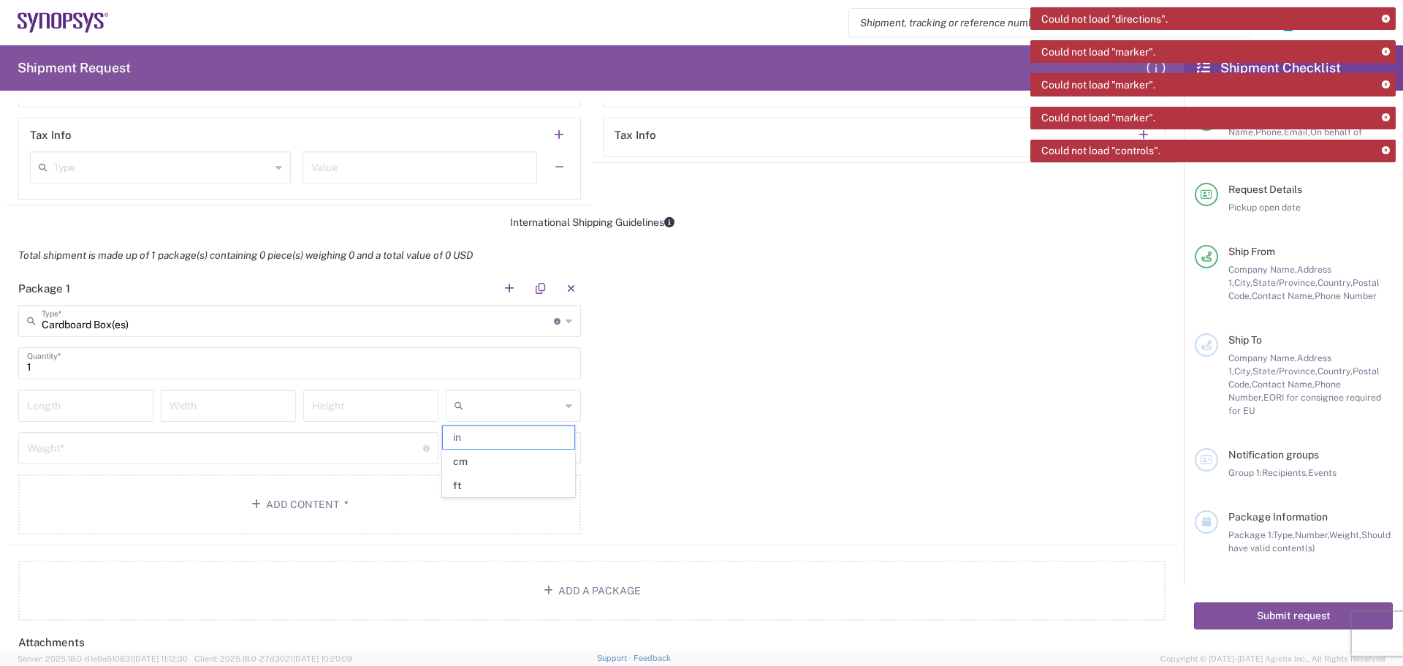
type input "cm"
click at [565, 447] on icon at bounding box center [568, 447] width 7 height 23
click at [549, 499] on span "kgs" at bounding box center [508, 503] width 131 height 23
type input "kgs"
click at [39, 407] on input "number" at bounding box center [86, 405] width 118 height 26
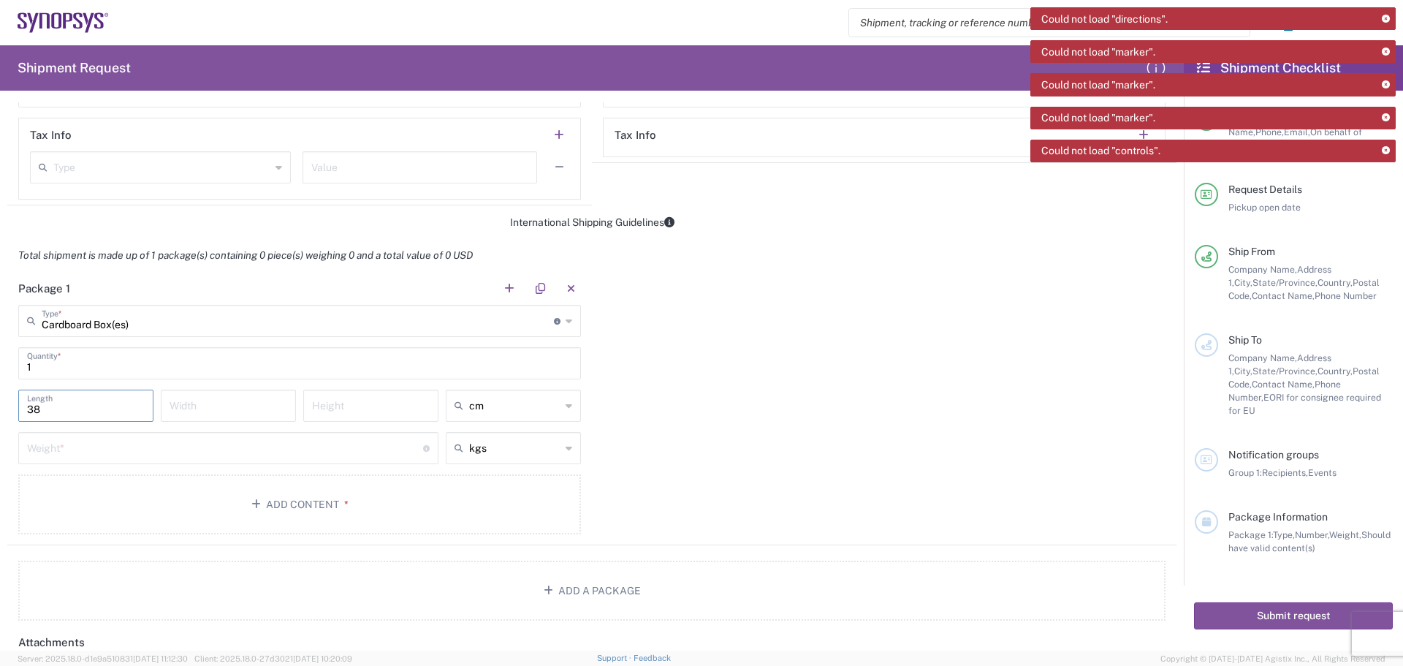
type input "38"
type input "30"
type input "15"
click at [68, 443] on input "number" at bounding box center [225, 447] width 396 height 26
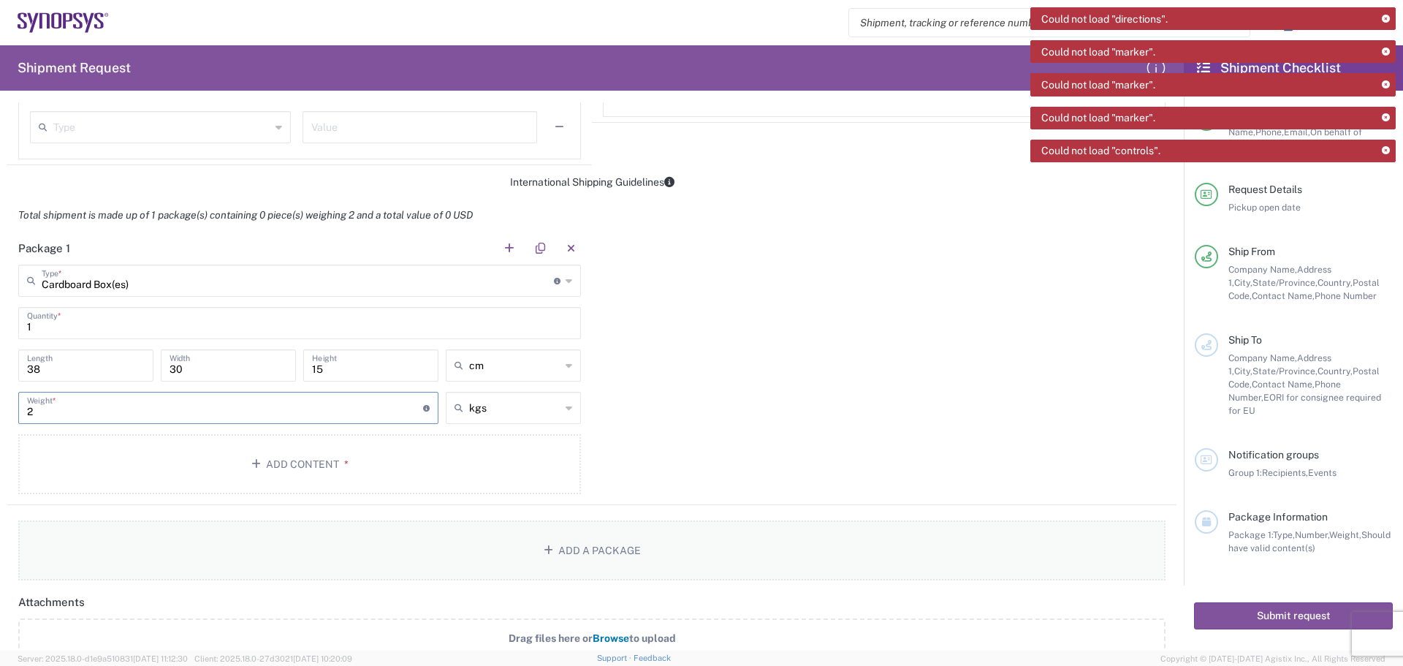
scroll to position [1096, 0]
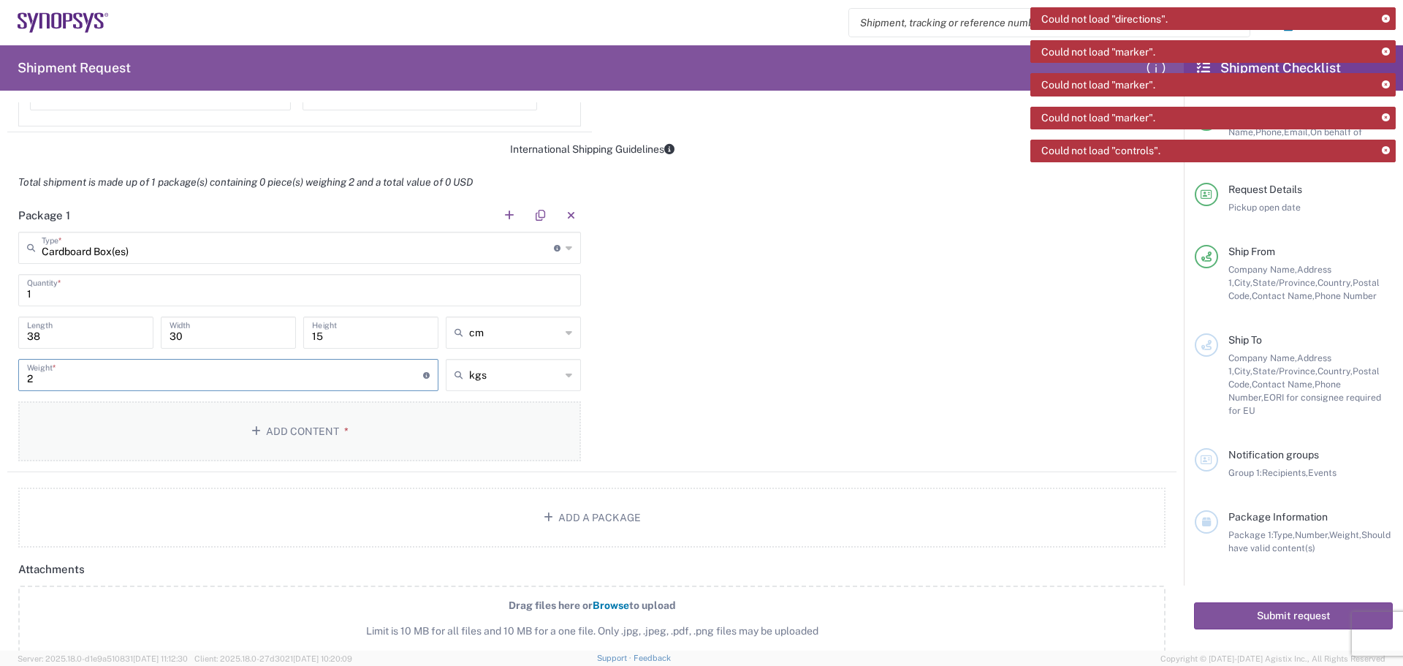
type input "2"
click at [327, 427] on button "Add Content *" at bounding box center [299, 431] width 563 height 60
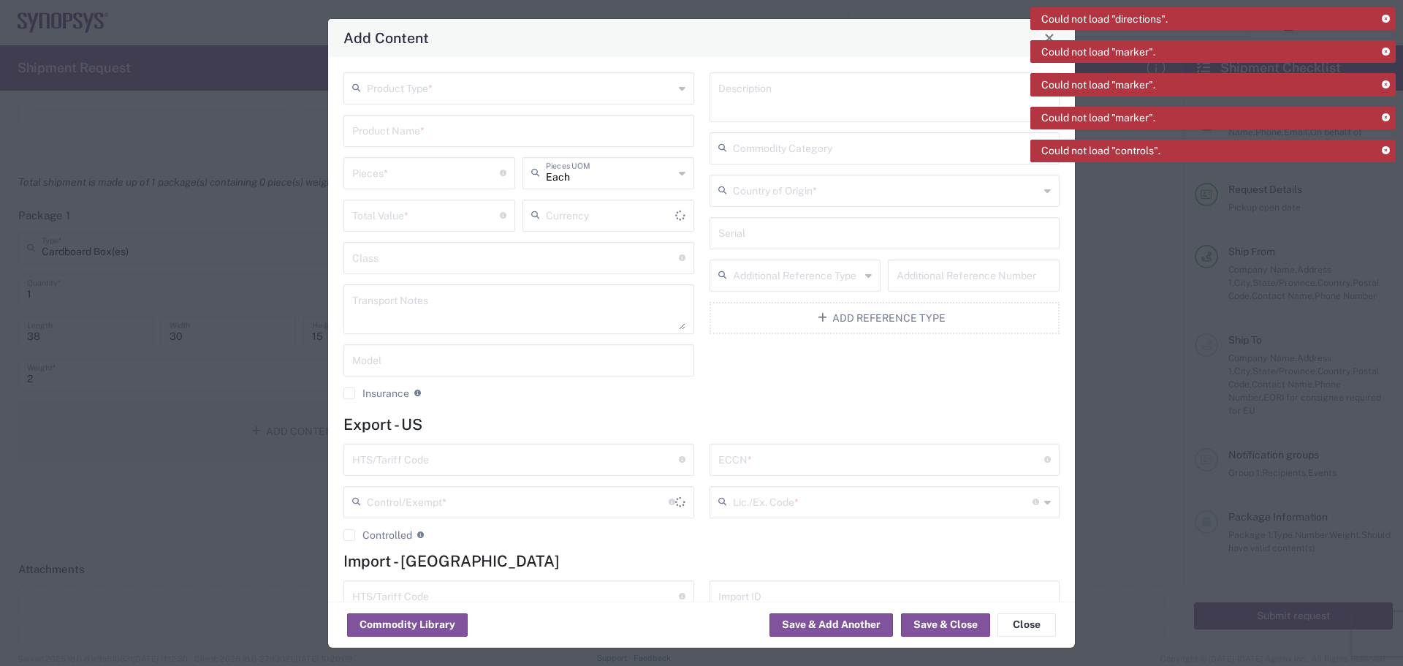
type input "US Dollar"
click at [389, 82] on input "text" at bounding box center [520, 88] width 307 height 26
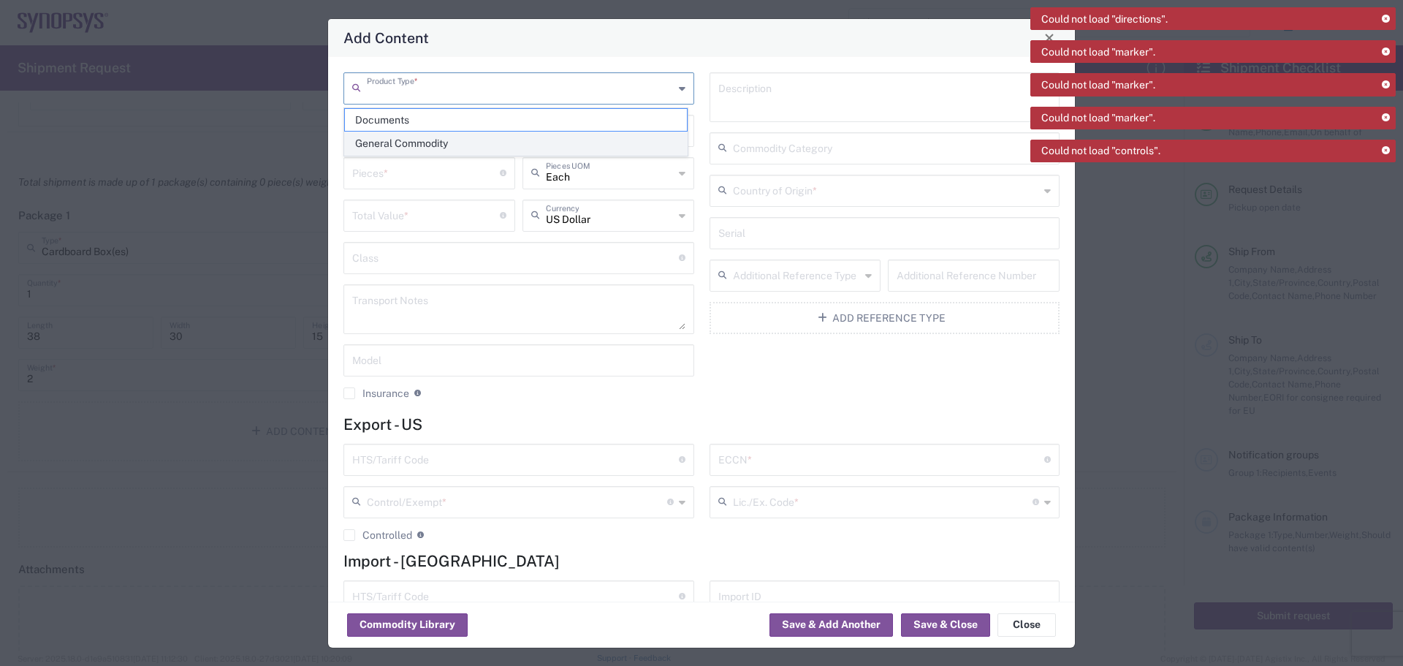
click at [536, 148] on span "General Commodity" at bounding box center [516, 143] width 342 height 23
type input "General Commodity"
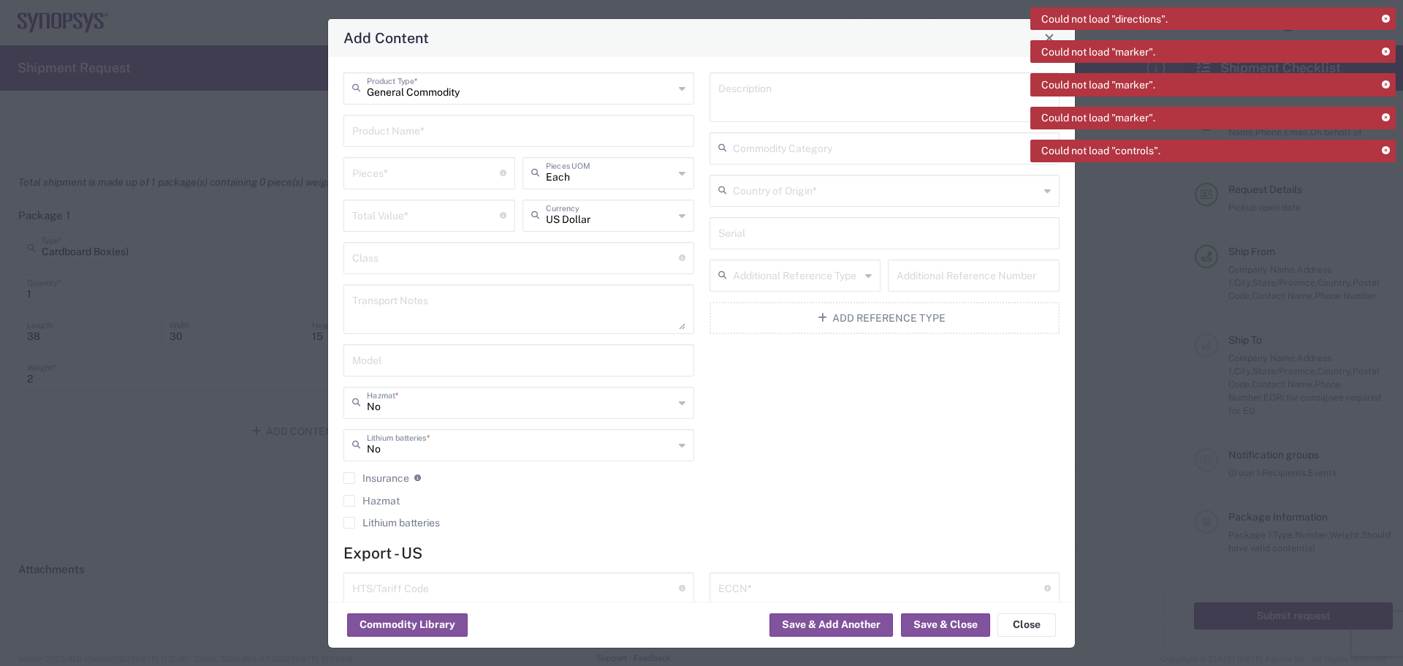
click at [366, 132] on input "text" at bounding box center [518, 130] width 333 height 26
type input "B"
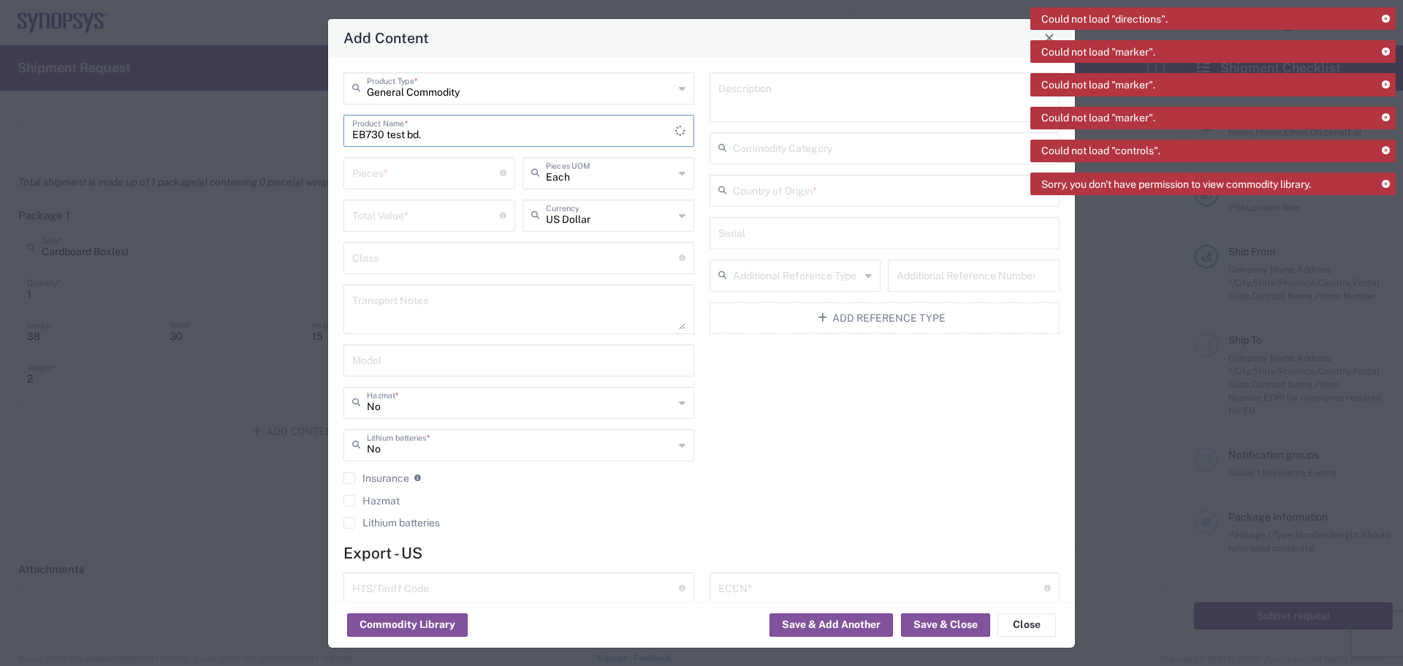
type input "EB730 test bd."
click at [373, 173] on input "number" at bounding box center [426, 172] width 148 height 26
type input "3"
click at [365, 217] on input "number" at bounding box center [426, 215] width 148 height 26
type input "6000"
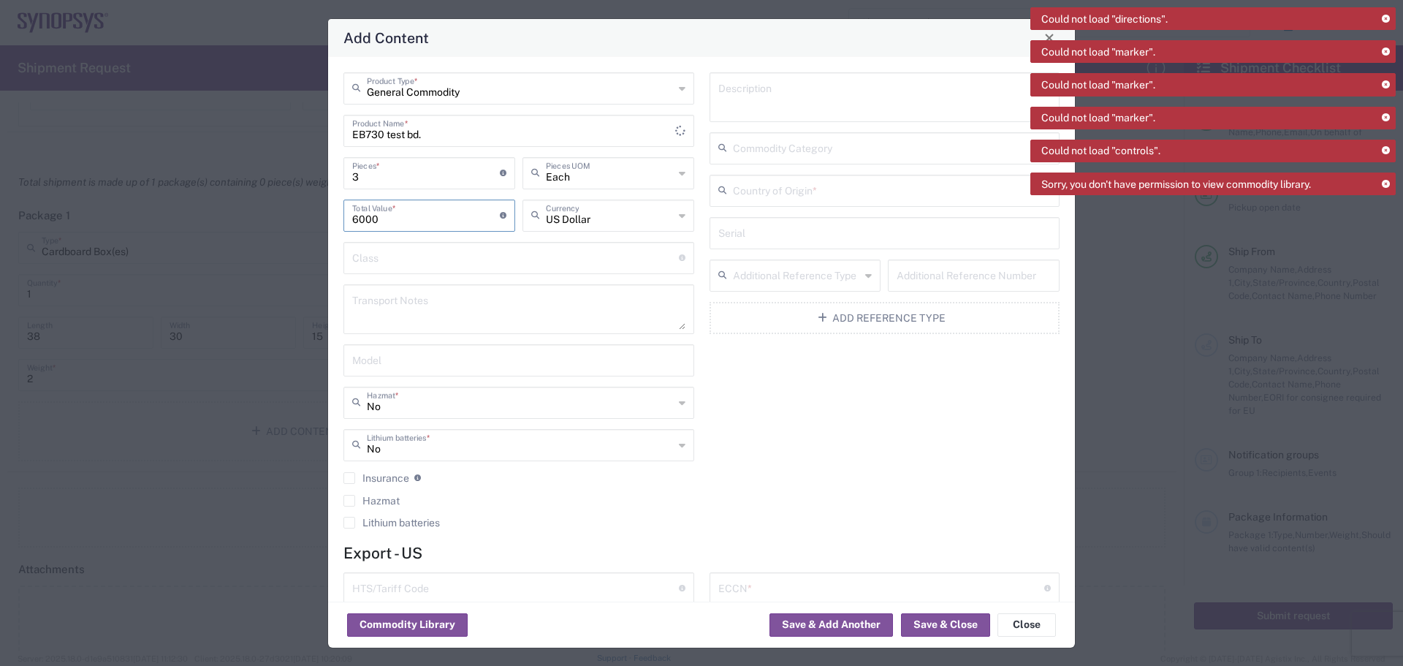
click at [736, 187] on input "text" at bounding box center [886, 190] width 307 height 26
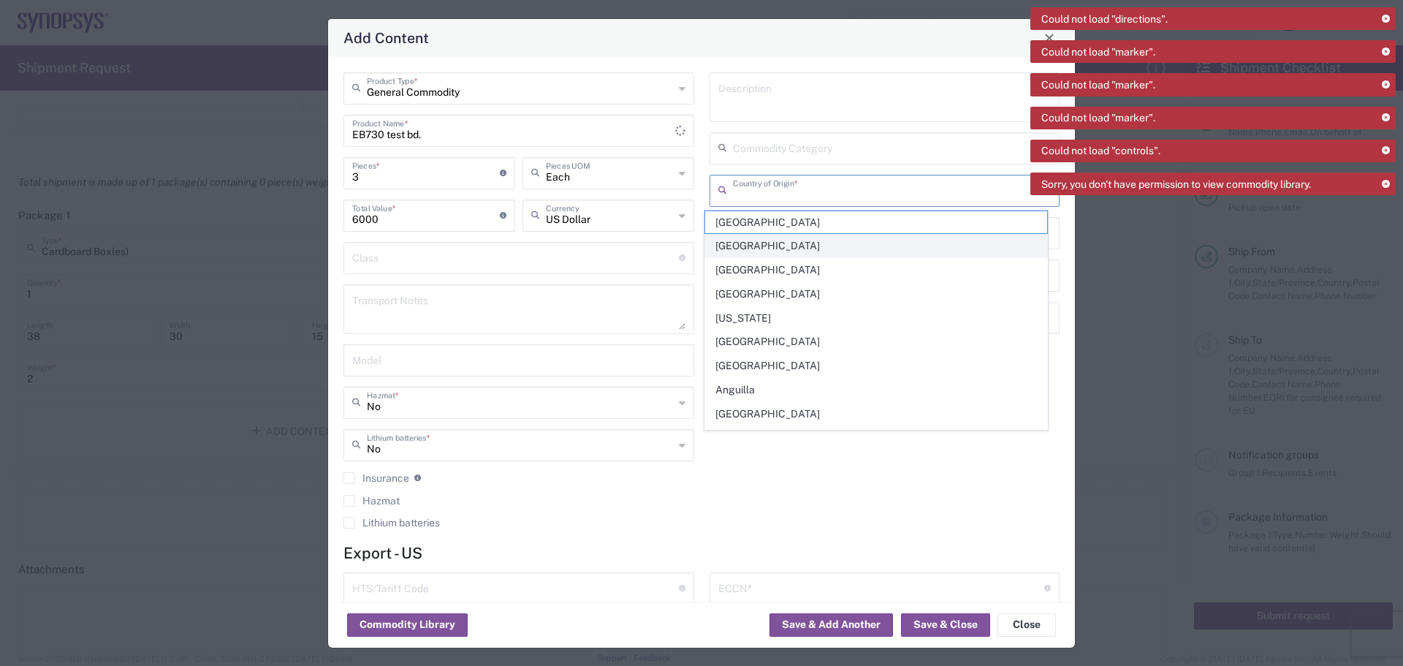
type input "[GEOGRAPHIC_DATA]"
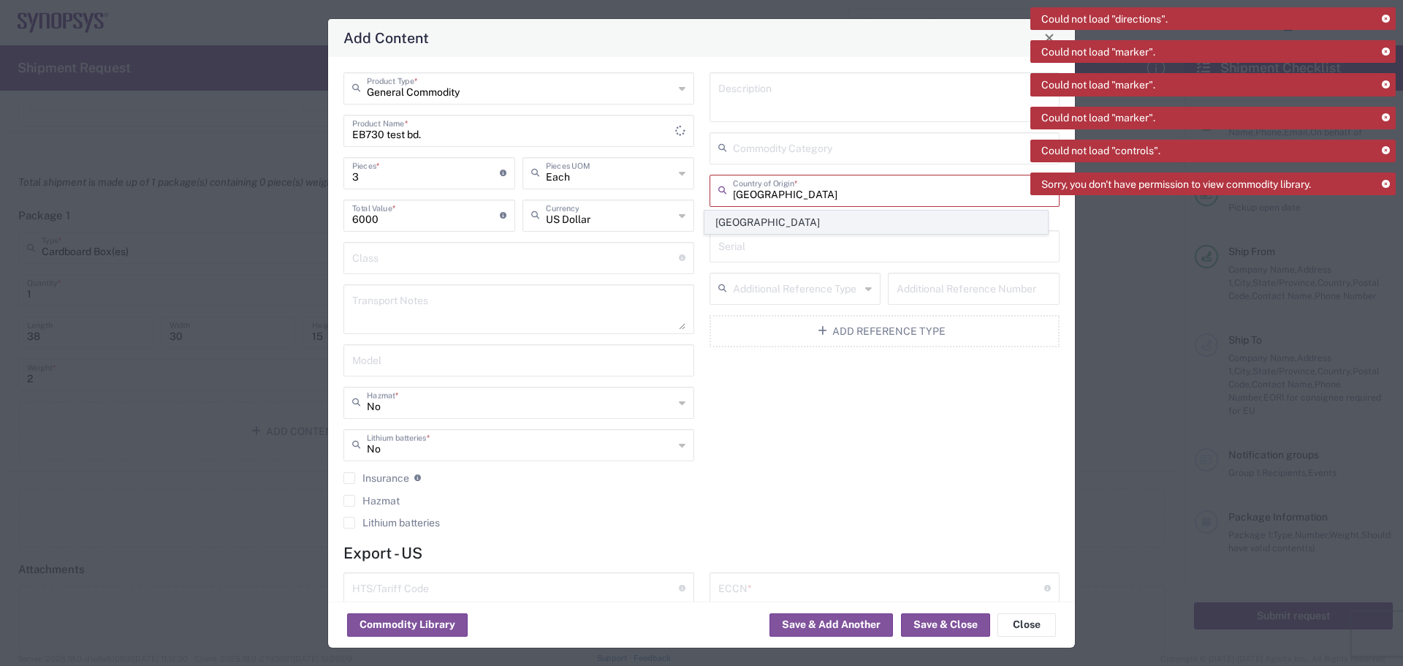
click at [801, 223] on span "[GEOGRAPHIC_DATA]" at bounding box center [876, 222] width 342 height 23
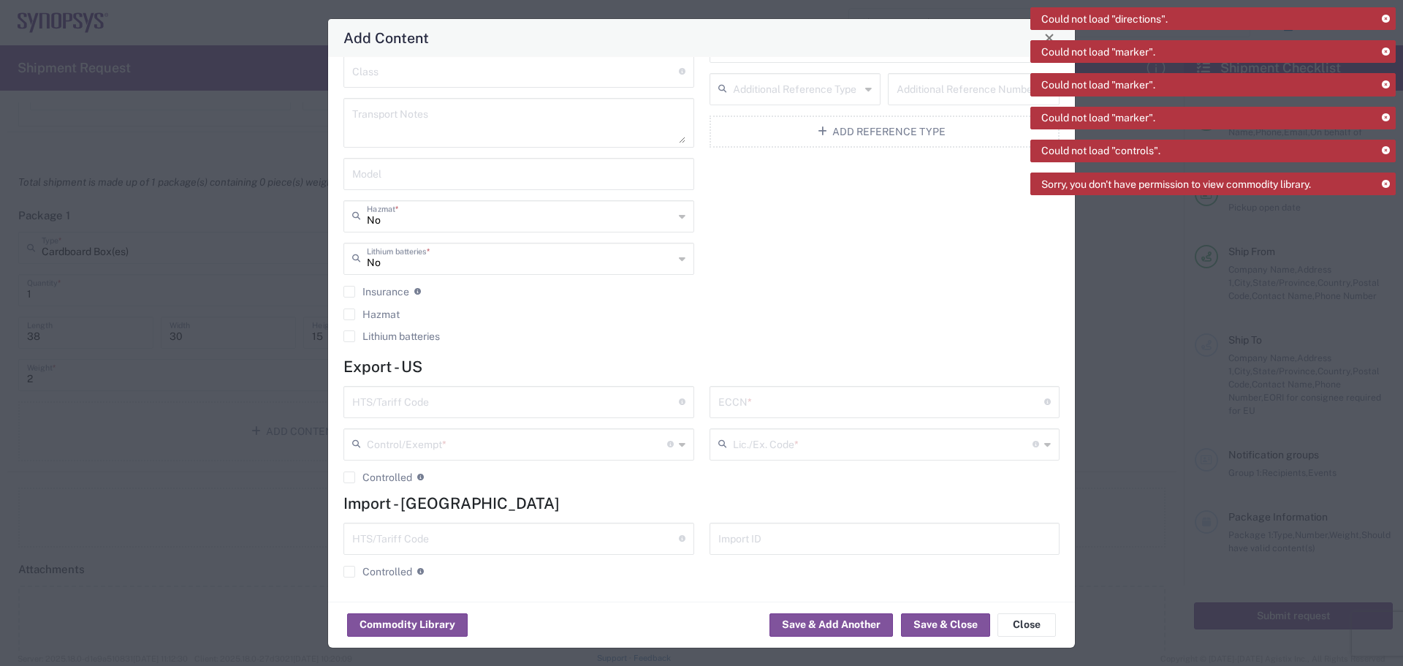
scroll to position [188, 0]
click at [365, 405] on input "text" at bounding box center [515, 399] width 327 height 26
type input "8473.30.200"
click at [750, 402] on input "text" at bounding box center [881, 399] width 327 height 26
type input "3A991/NLR"
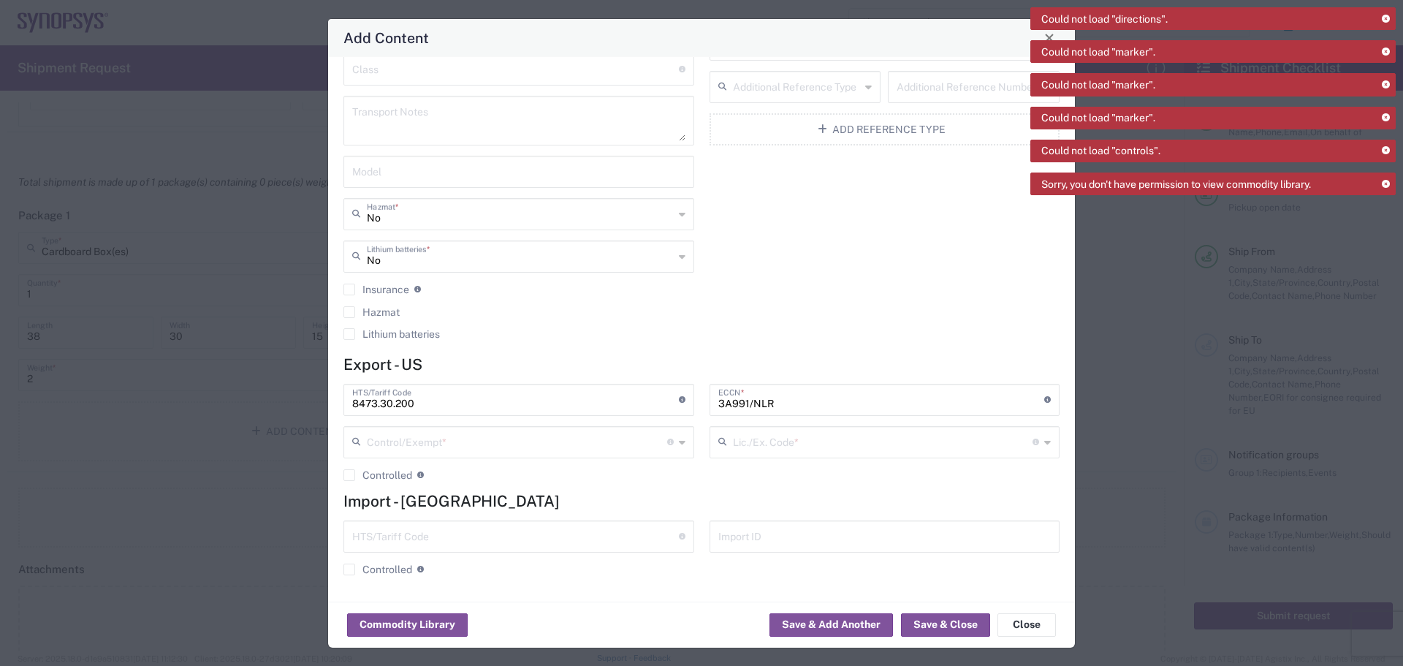
click at [679, 442] on icon at bounding box center [682, 441] width 7 height 23
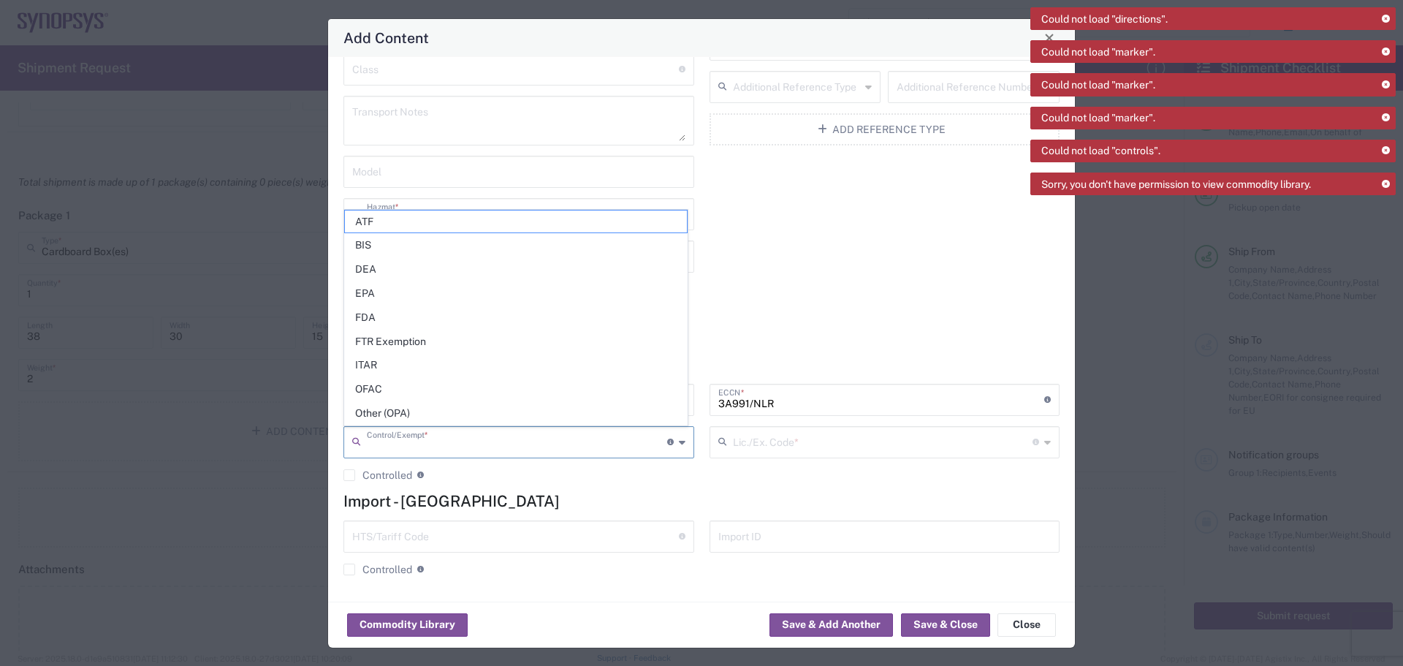
click at [417, 343] on span "FTR Exemption" at bounding box center [516, 341] width 342 height 23
type input "FTR Exemption"
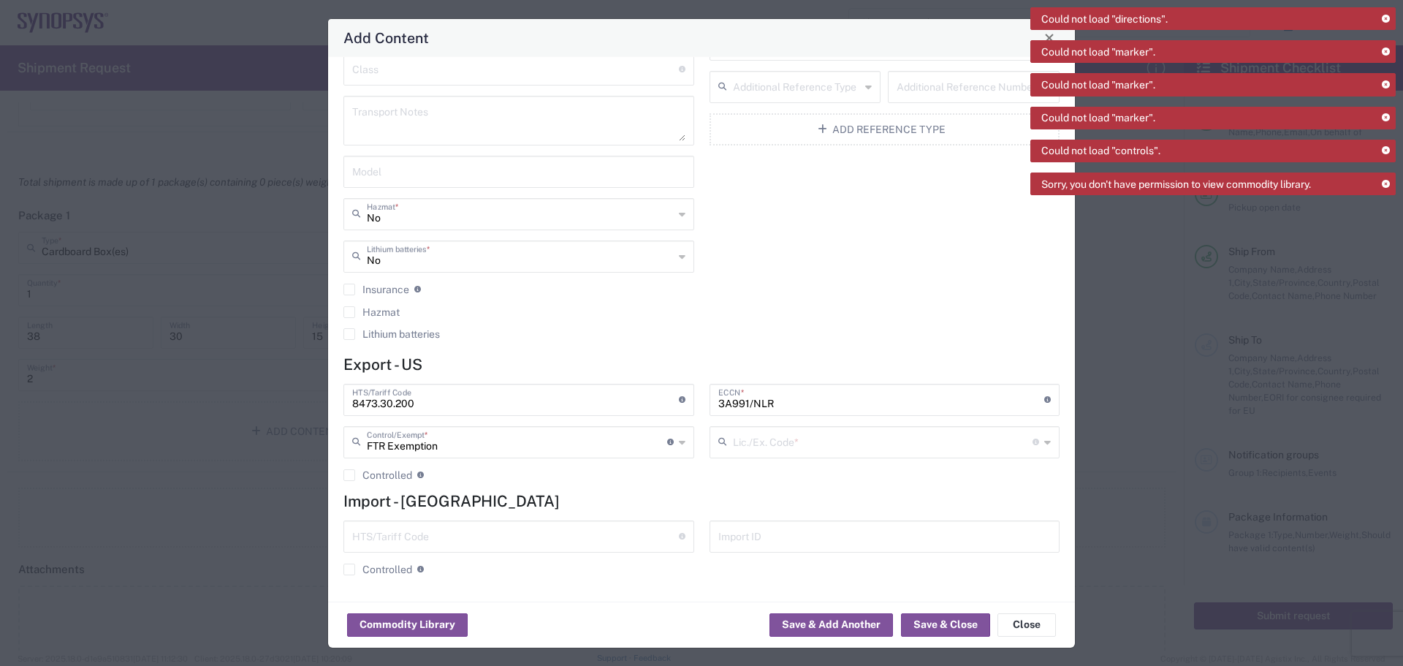
click at [1044, 444] on icon at bounding box center [1047, 441] width 7 height 23
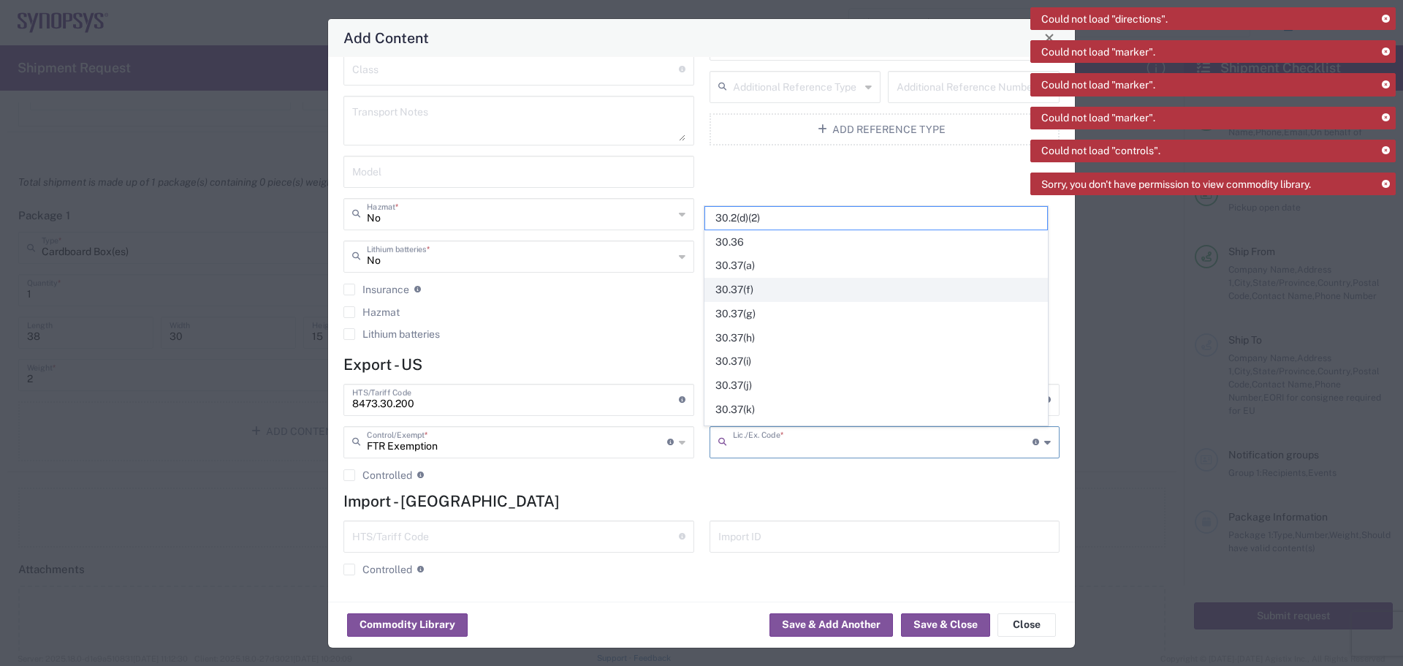
click at [778, 287] on span "30.37(f)" at bounding box center [876, 289] width 342 height 23
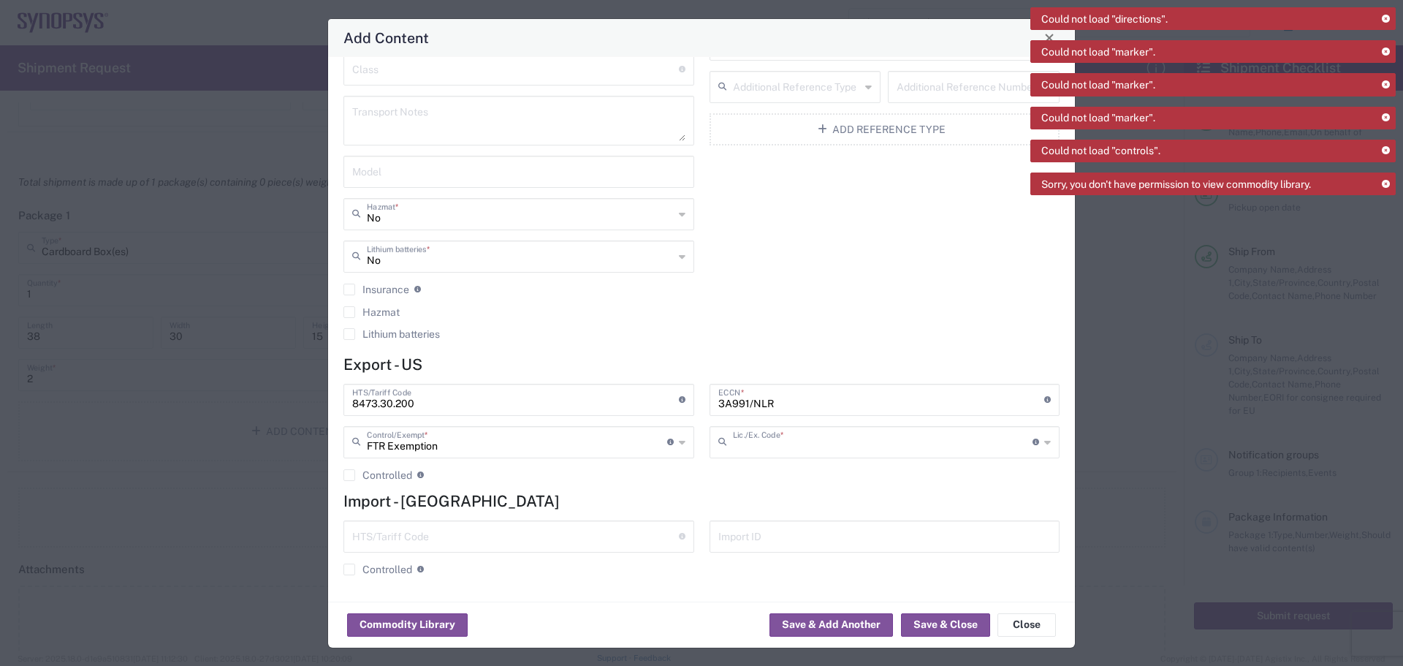
type input "30.37(f)"
click at [940, 623] on button "Save & Close" at bounding box center [945, 624] width 89 height 23
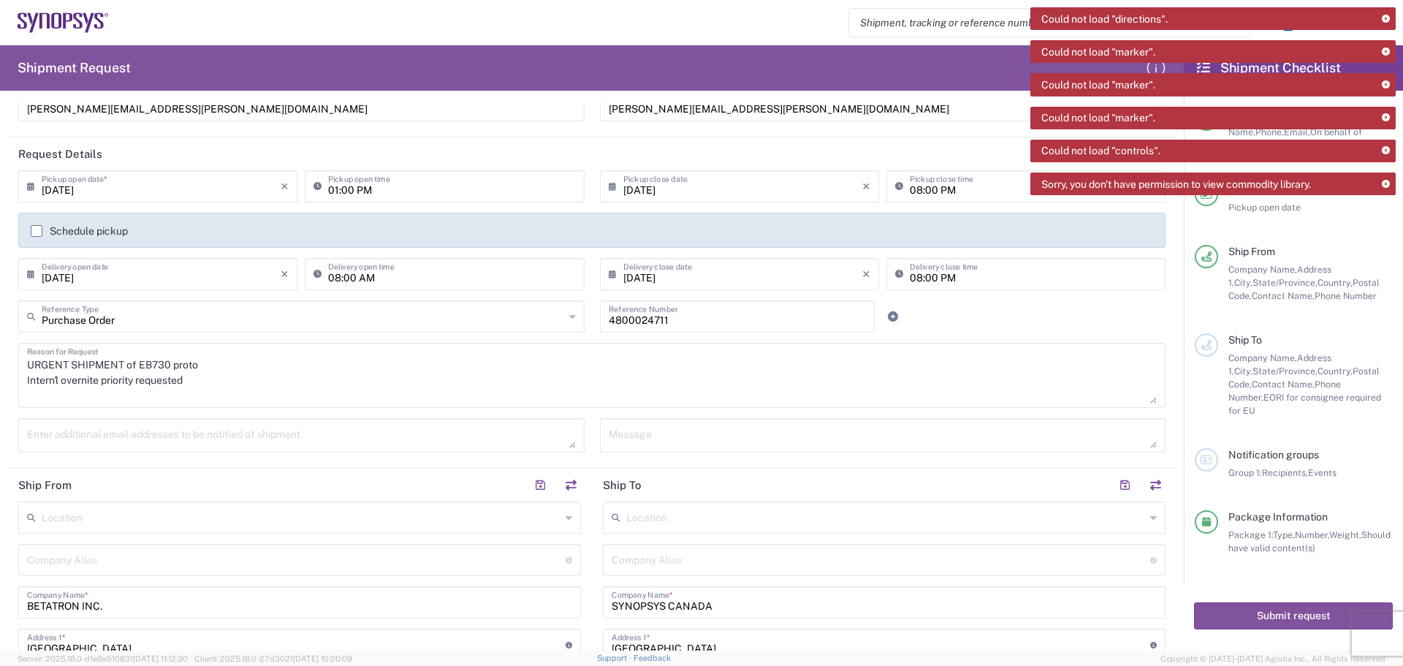
scroll to position [146, 0]
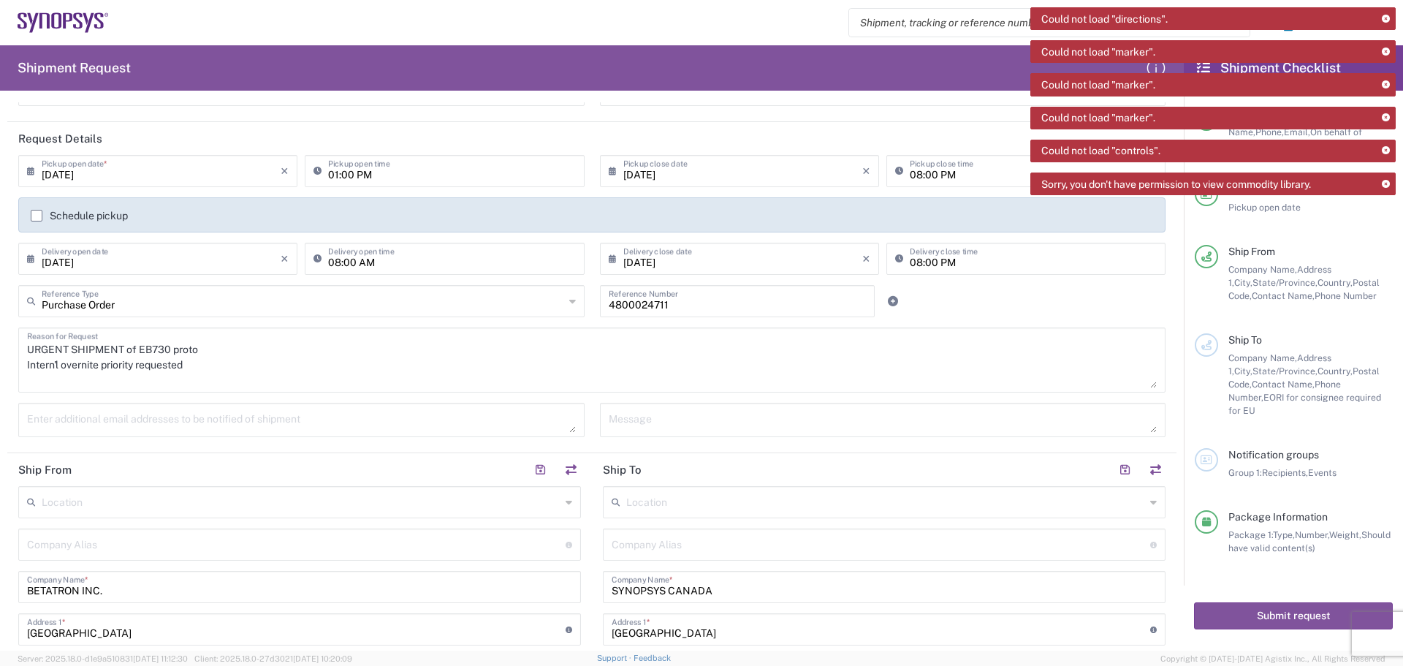
click at [33, 424] on textarea at bounding box center [301, 420] width 549 height 26
click at [66, 426] on textarea "[DOMAIN_NAME][EMAIL_ADDRESS][DOMAIN_NAME]" at bounding box center [301, 420] width 549 height 26
type textarea "[DOMAIN_NAME][EMAIL_ADDRESS][DOMAIN_NAME]"
click at [624, 420] on textarea at bounding box center [883, 420] width 549 height 26
type textarea "EB730"
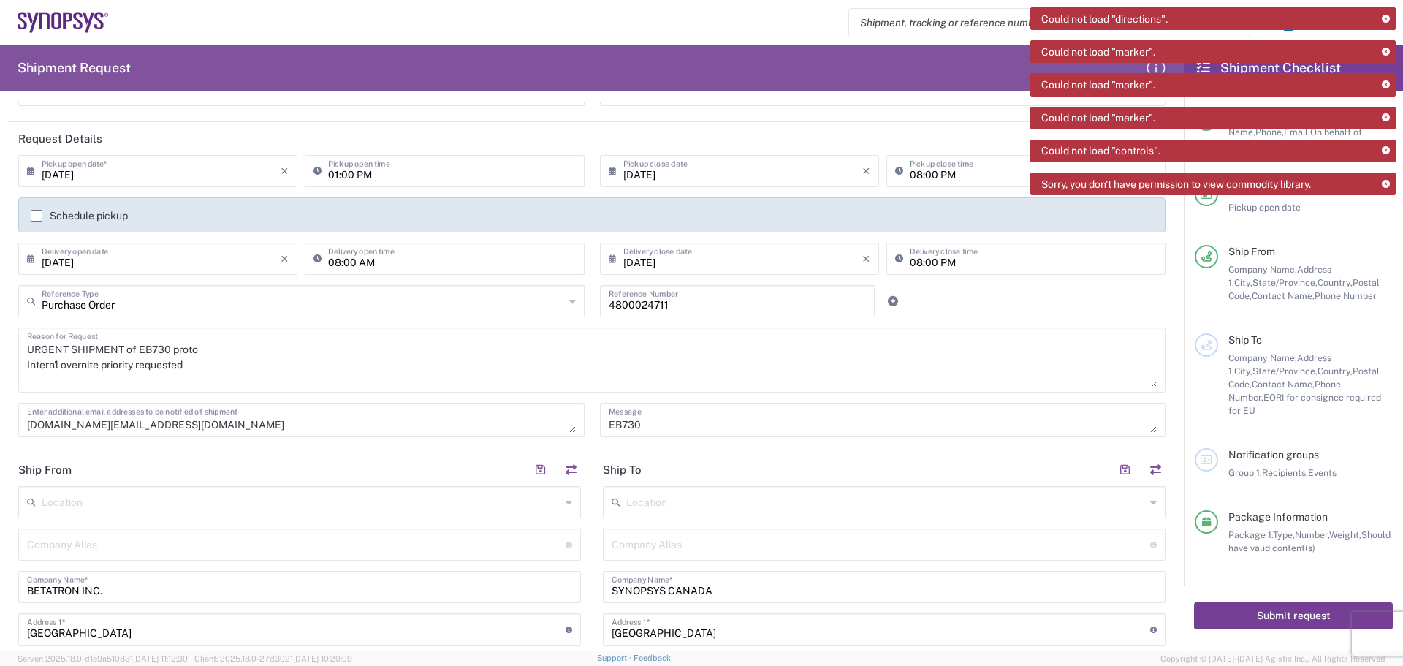
click at [1265, 605] on button "Submit request" at bounding box center [1293, 615] width 199 height 27
